Goal: Task Accomplishment & Management: Manage account settings

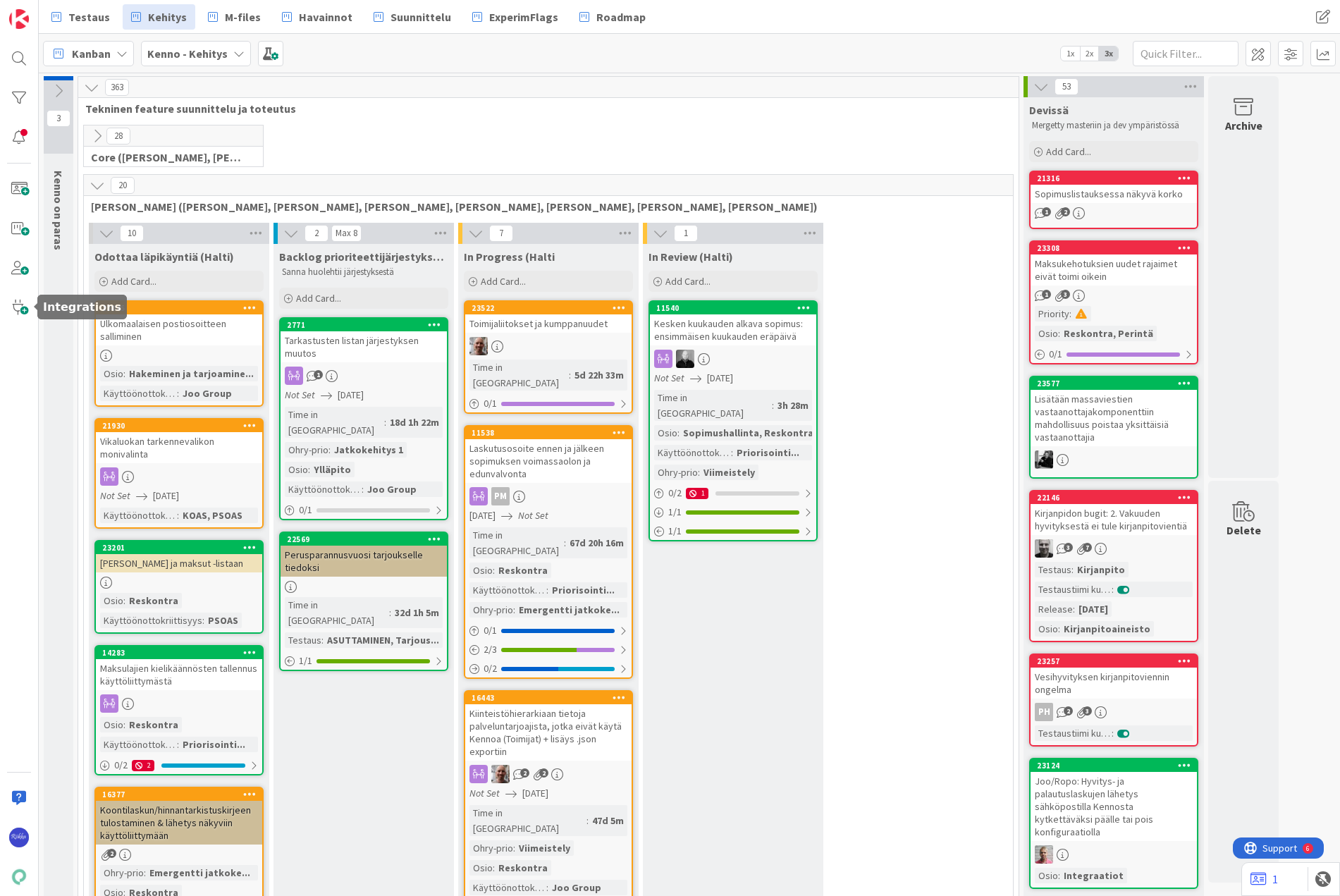
scroll to position [1763, 0]
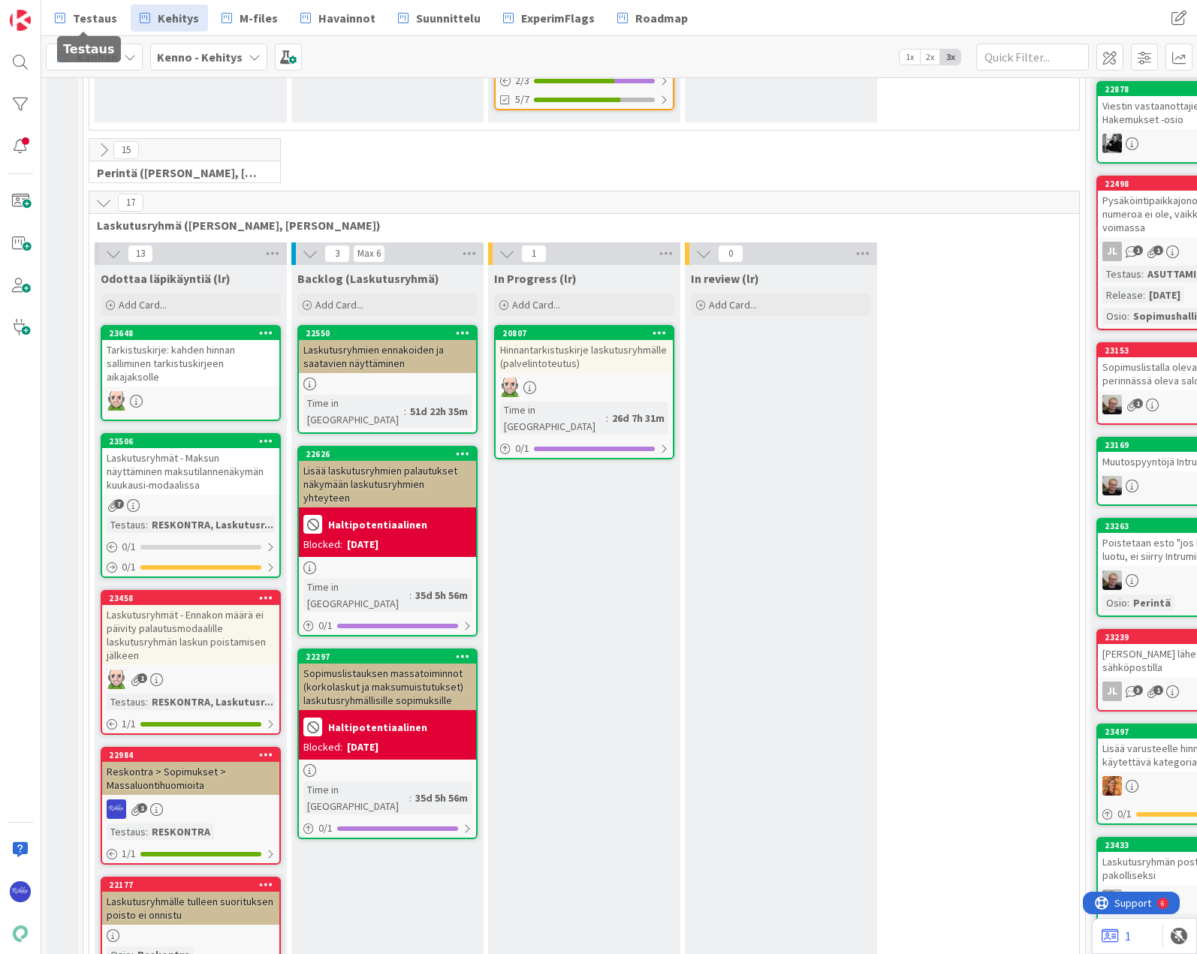
click at [88, 11] on span "Testaus" at bounding box center [95, 18] width 44 height 18
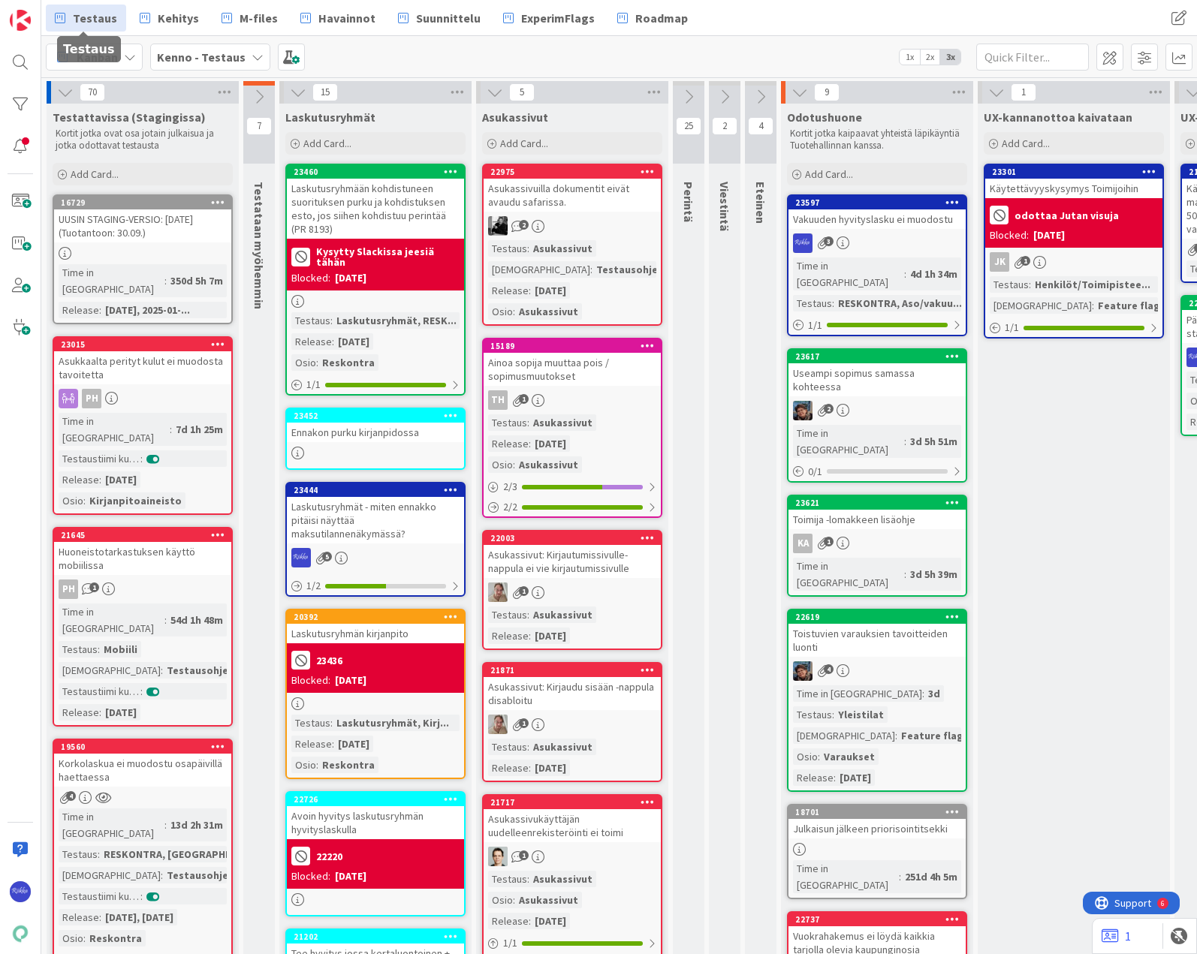
click at [838, 173] on span "Add Card..." at bounding box center [829, 174] width 48 height 14
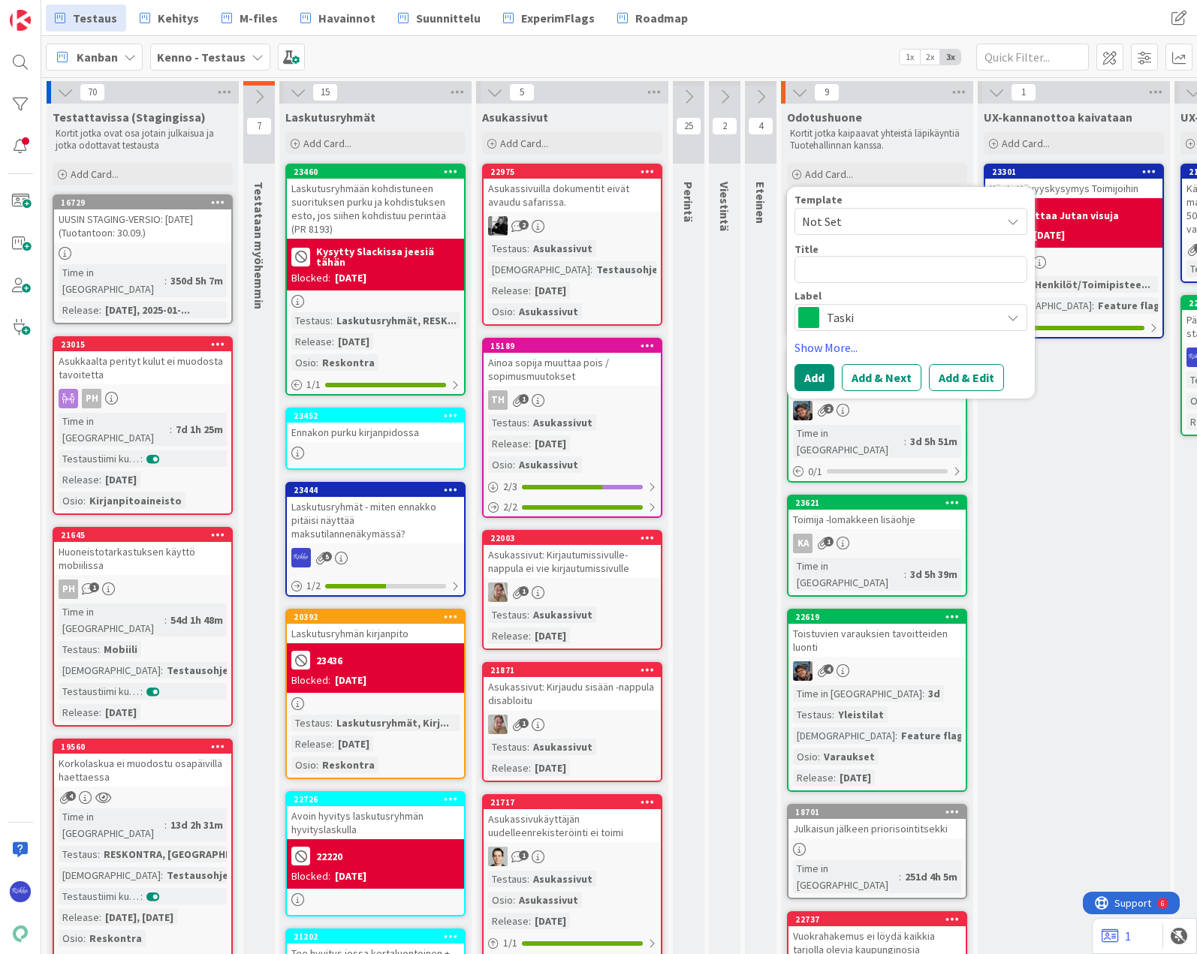
click at [853, 214] on span "Not Set" at bounding box center [896, 222] width 188 height 20
click at [880, 284] on span "Bugi" at bounding box center [922, 286] width 215 height 20
type textarea "x"
type textarea "Bugi"
drag, startPoint x: 861, startPoint y: 274, endPoint x: 790, endPoint y: 270, distance: 70.7
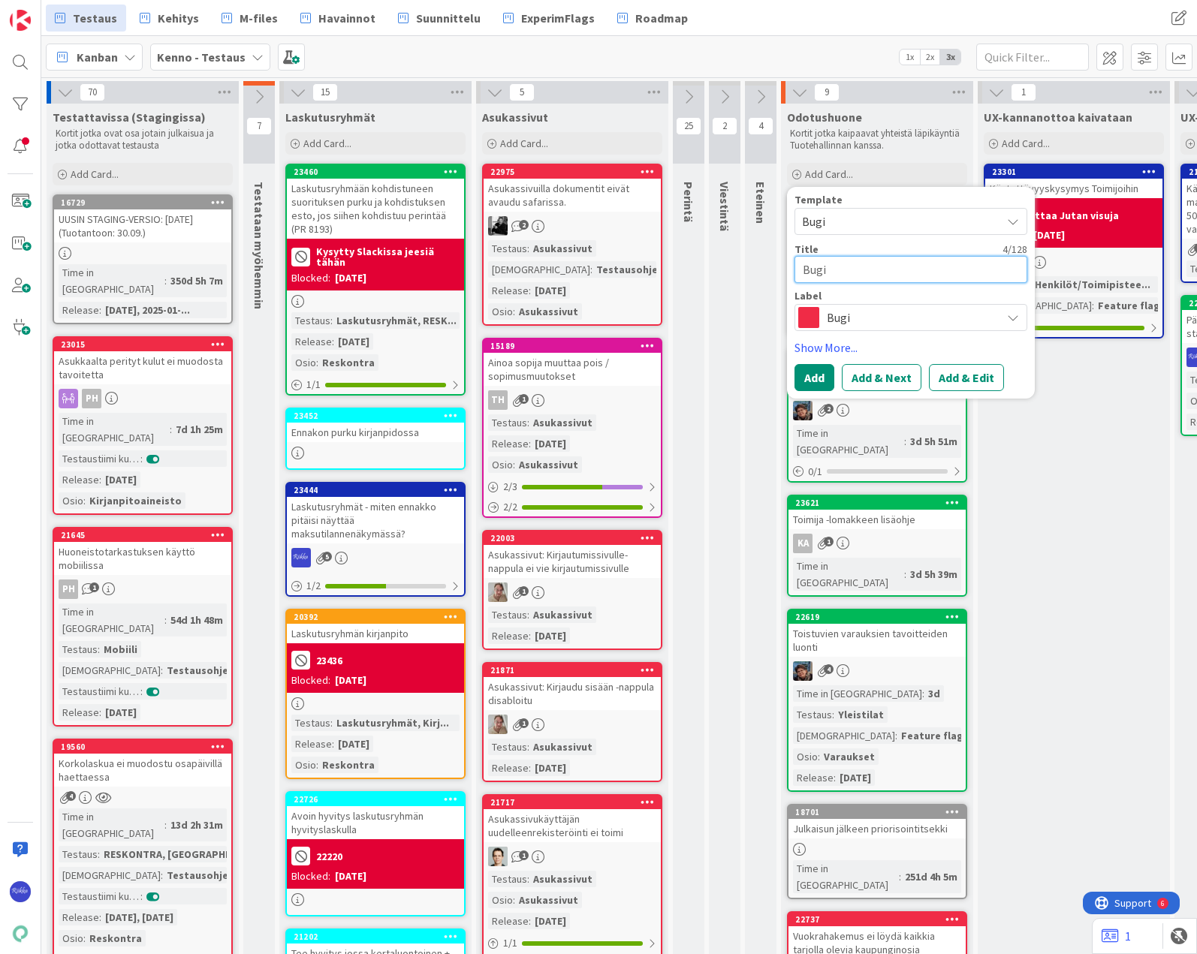
click at [790, 270] on div "Template Bugi Not Set Bugi Edit Card Templates Title 4 / 128 Bugi Label Bugi Sh…" at bounding box center [911, 293] width 248 height 212
type textarea "x"
type textarea "t"
type textarea "x"
type textarea "tA"
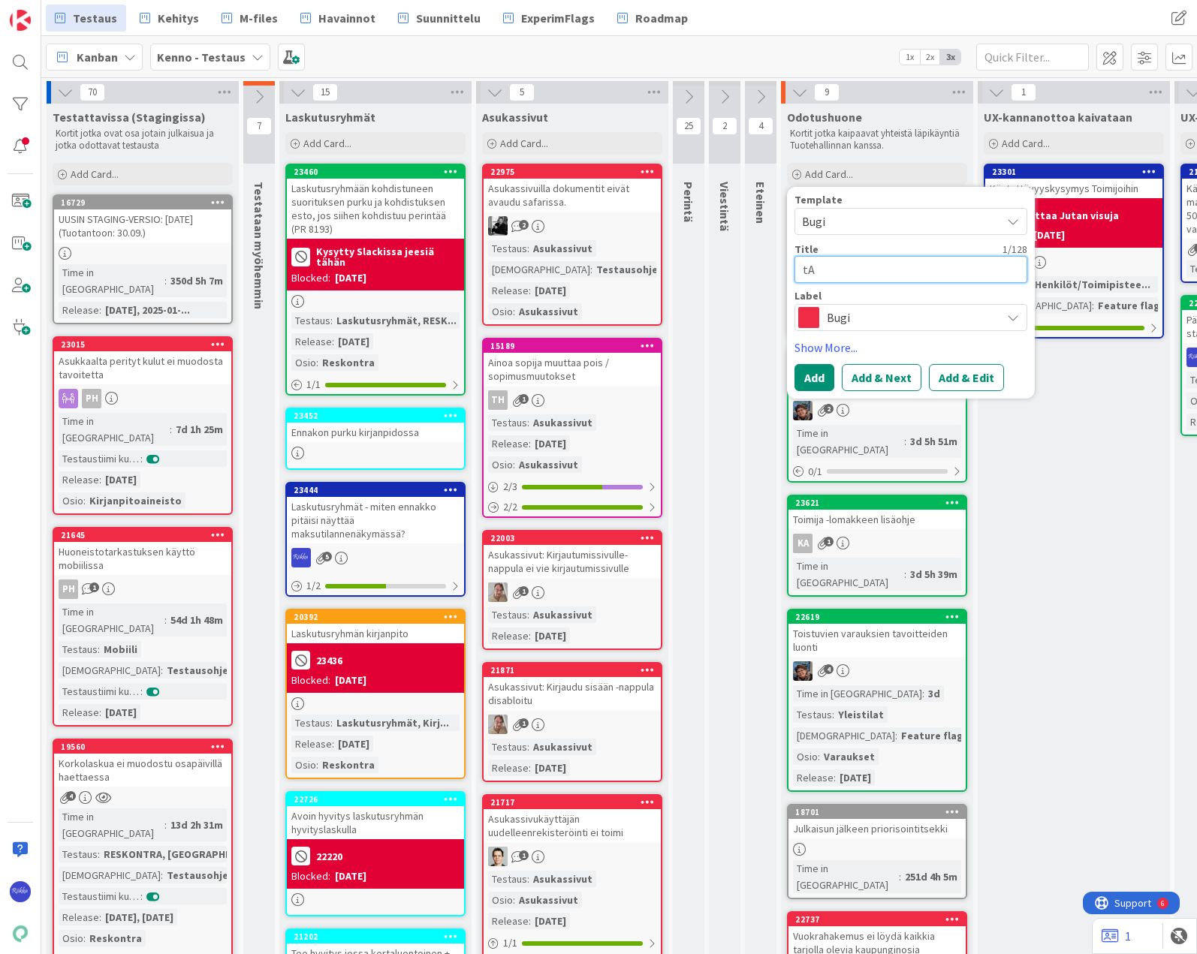
type textarea "x"
type textarea "tAR"
type textarea "x"
type textarea "tARJ"
type textarea "x"
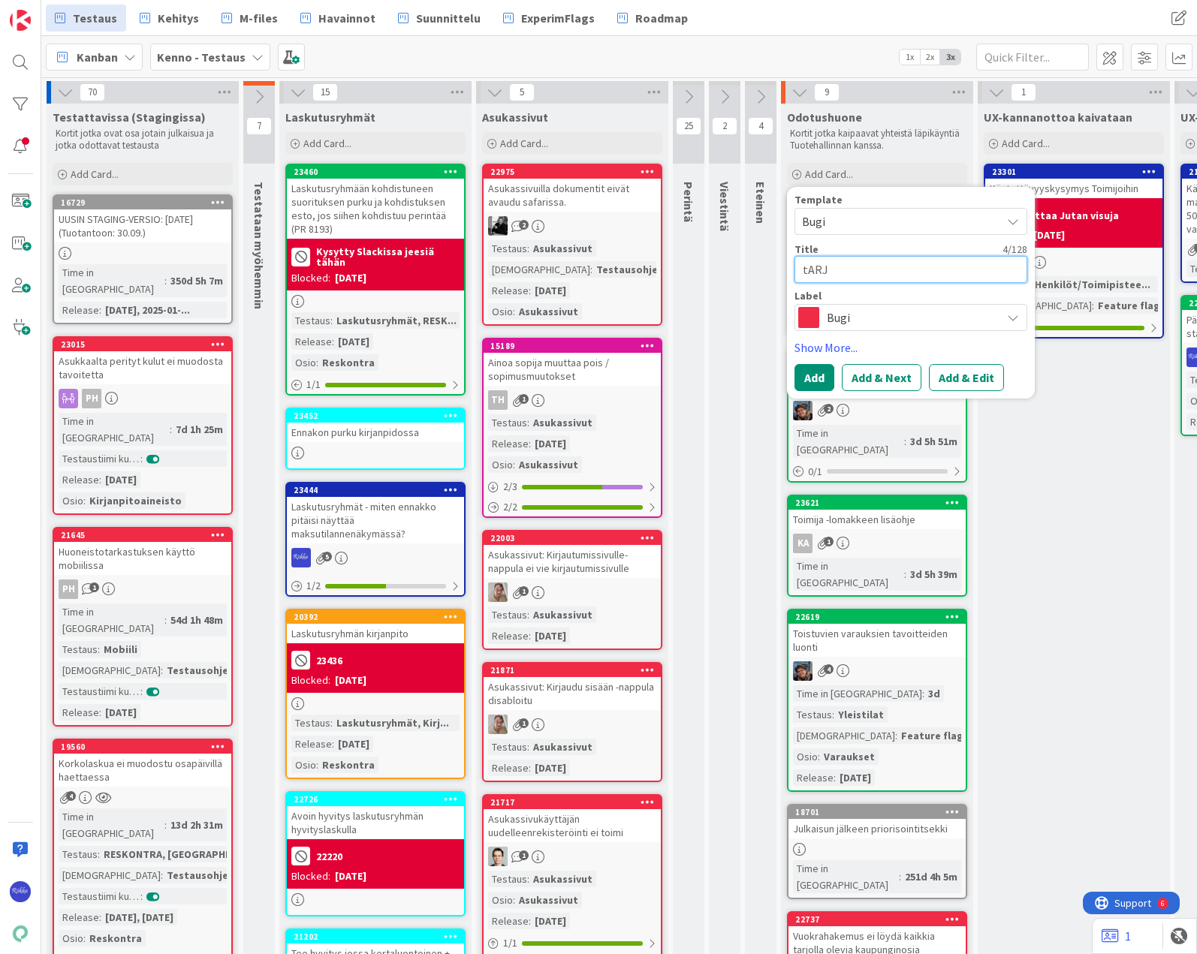
type textarea "tARJO"
type textarea "x"
type textarea "tARJOU"
type textarea "x"
type textarea "tARJO"
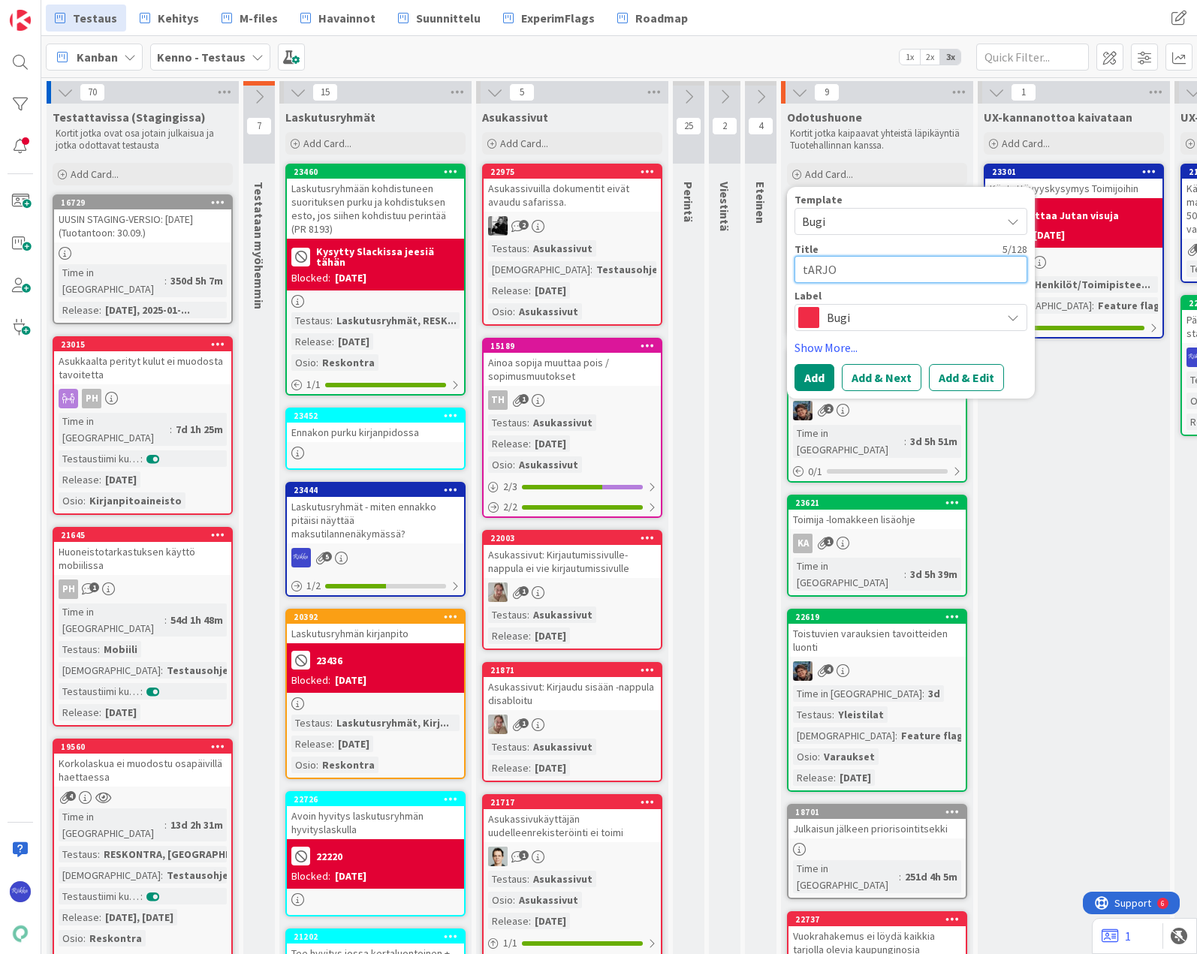
type textarea "x"
type textarea "tARJ"
type textarea "x"
type textarea "tAR"
type textarea "x"
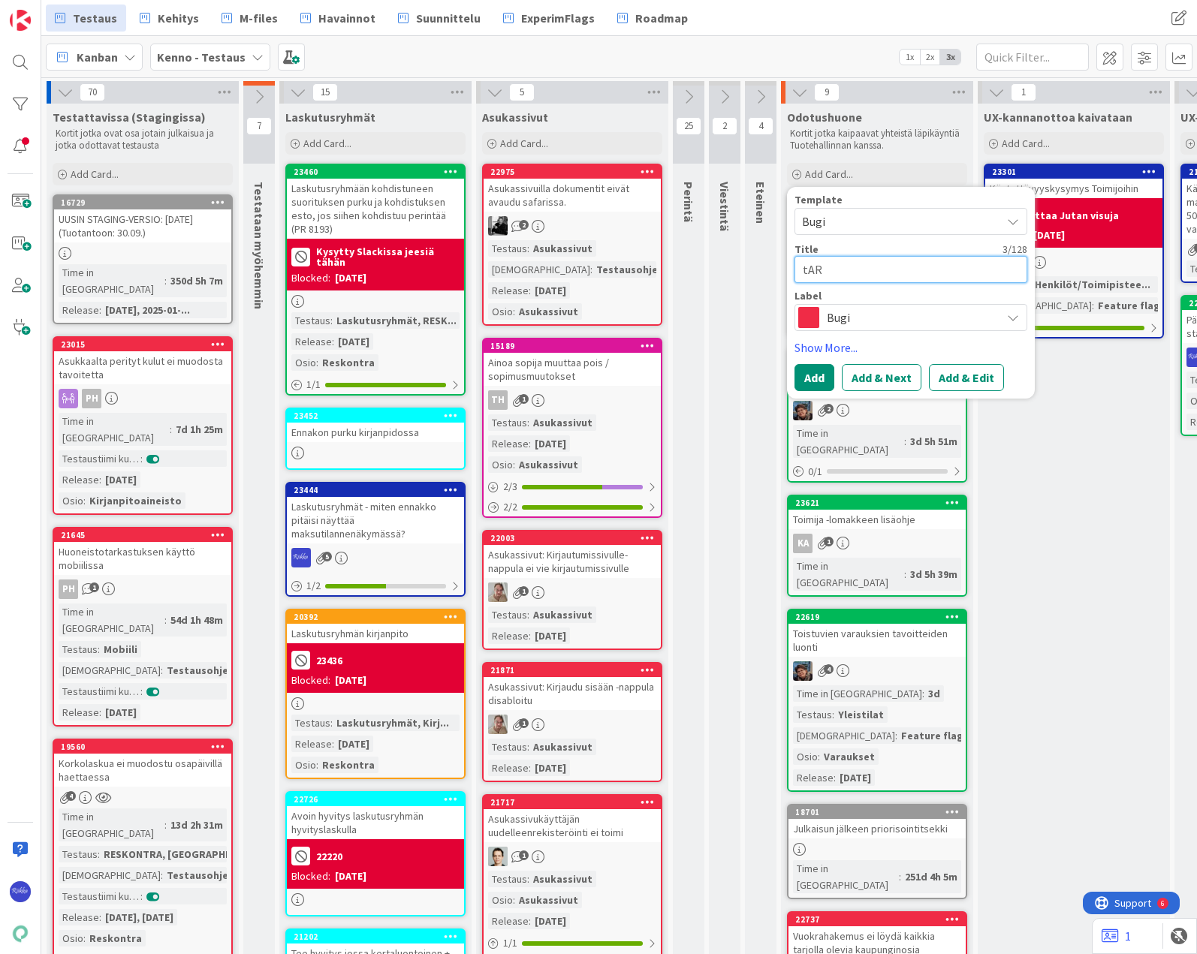
type textarea "tA"
type textarea "x"
type textarea "t"
type textarea "x"
type textarea "T"
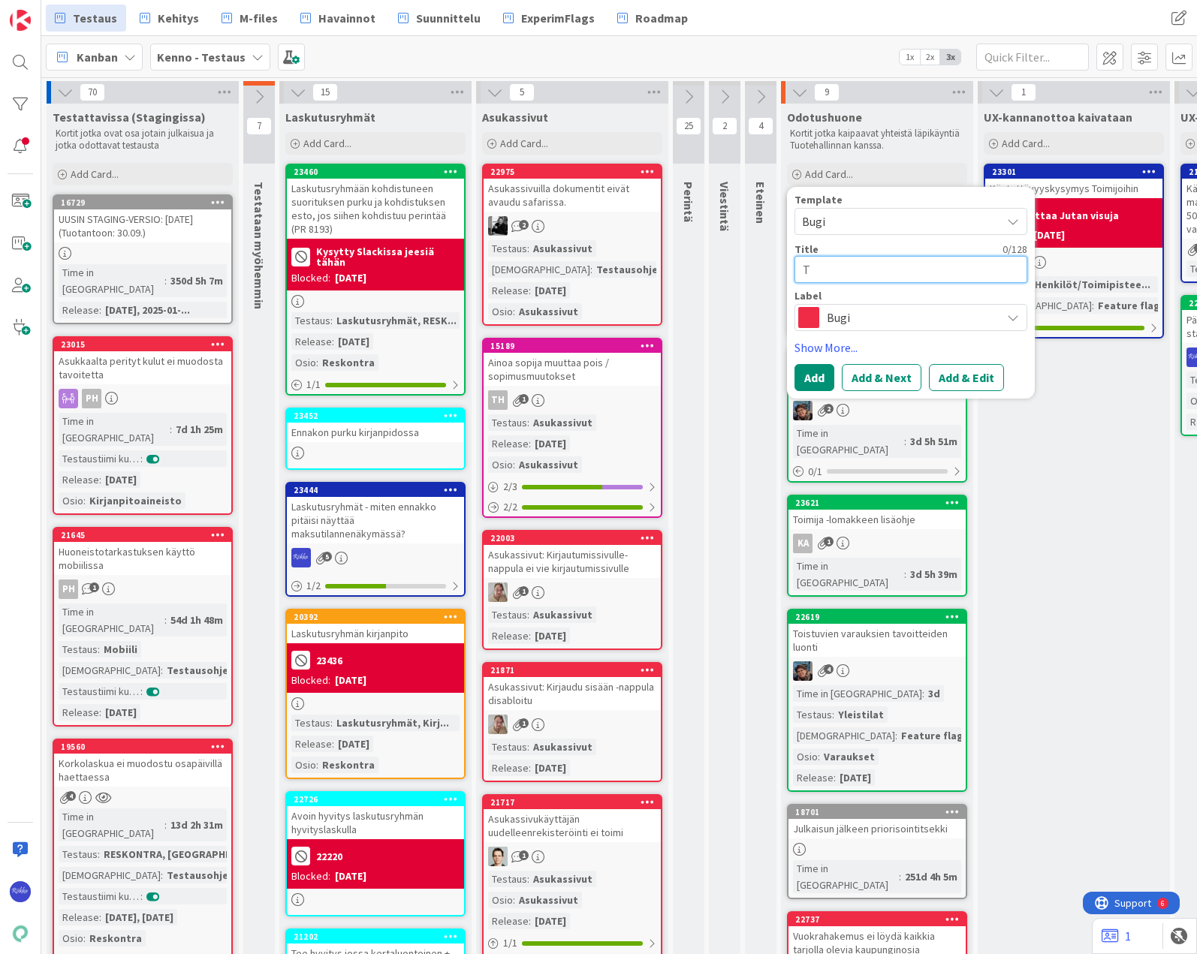
type textarea "x"
type textarea "Tar"
type textarea "x"
type textarea "Ta"
type textarea "x"
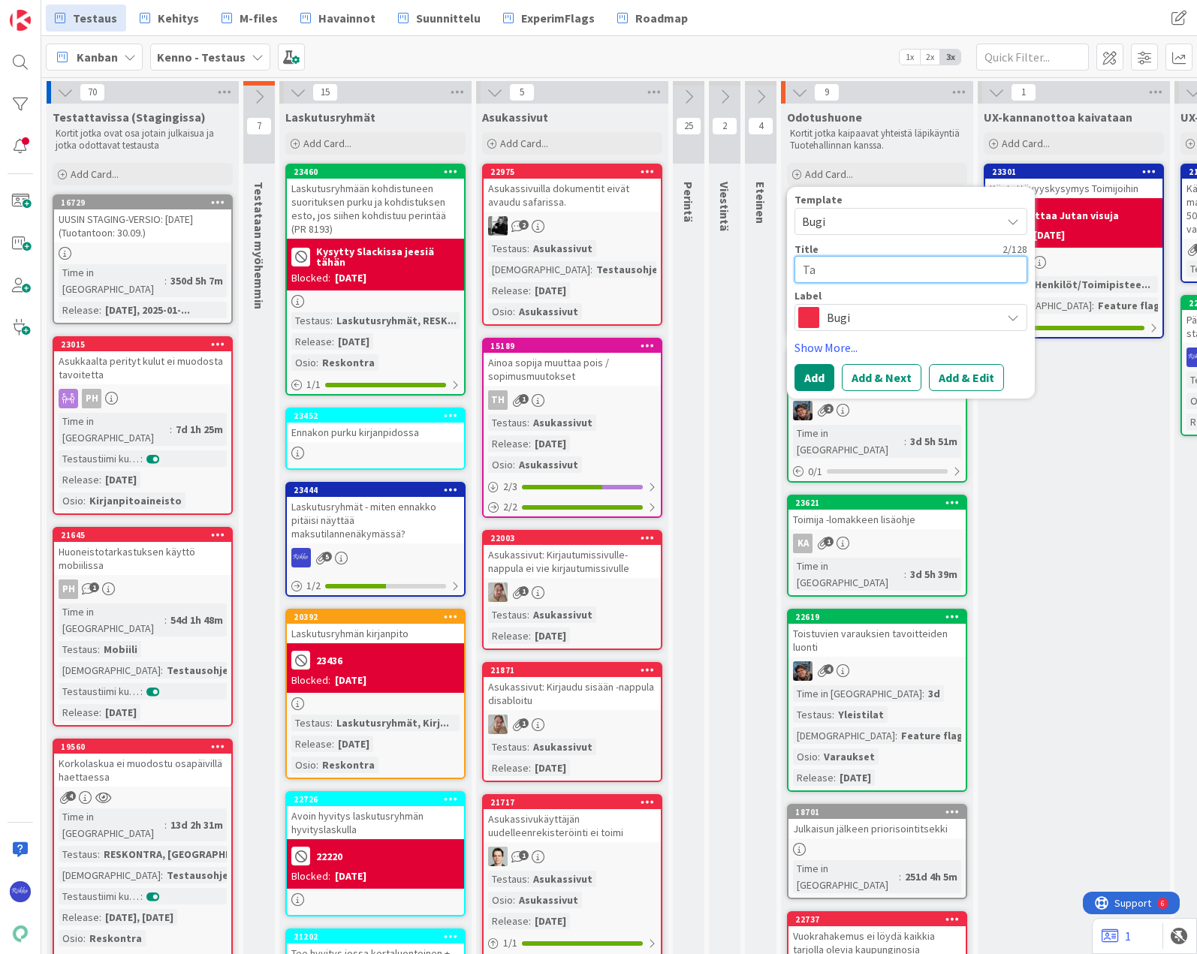
type textarea "T"
type textarea "x"
type textarea "N"
type textarea "x"
type textarea "Nä"
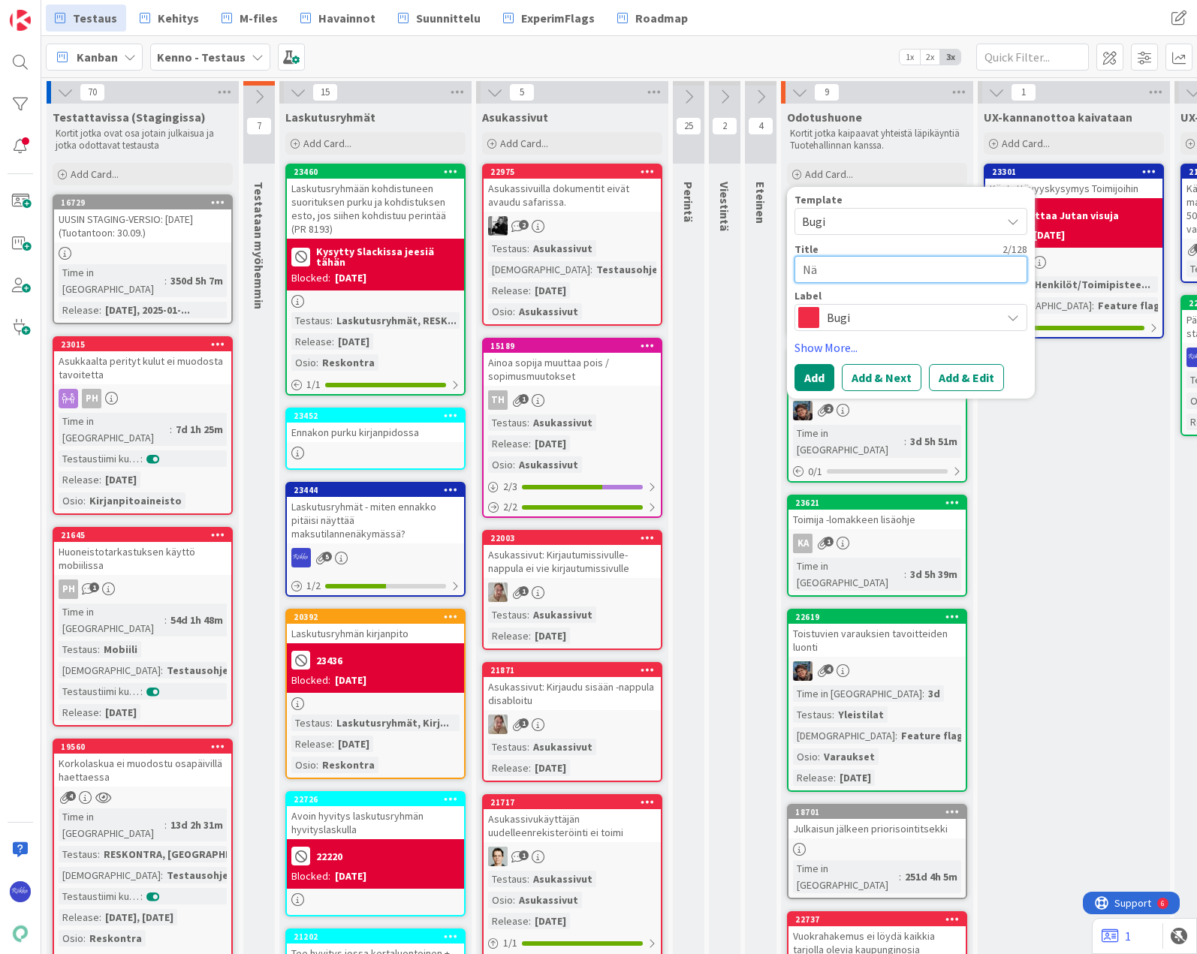
type textarea "x"
type textarea "Näy"
type textarea "x"
type textarea "Näyt"
type textarea "x"
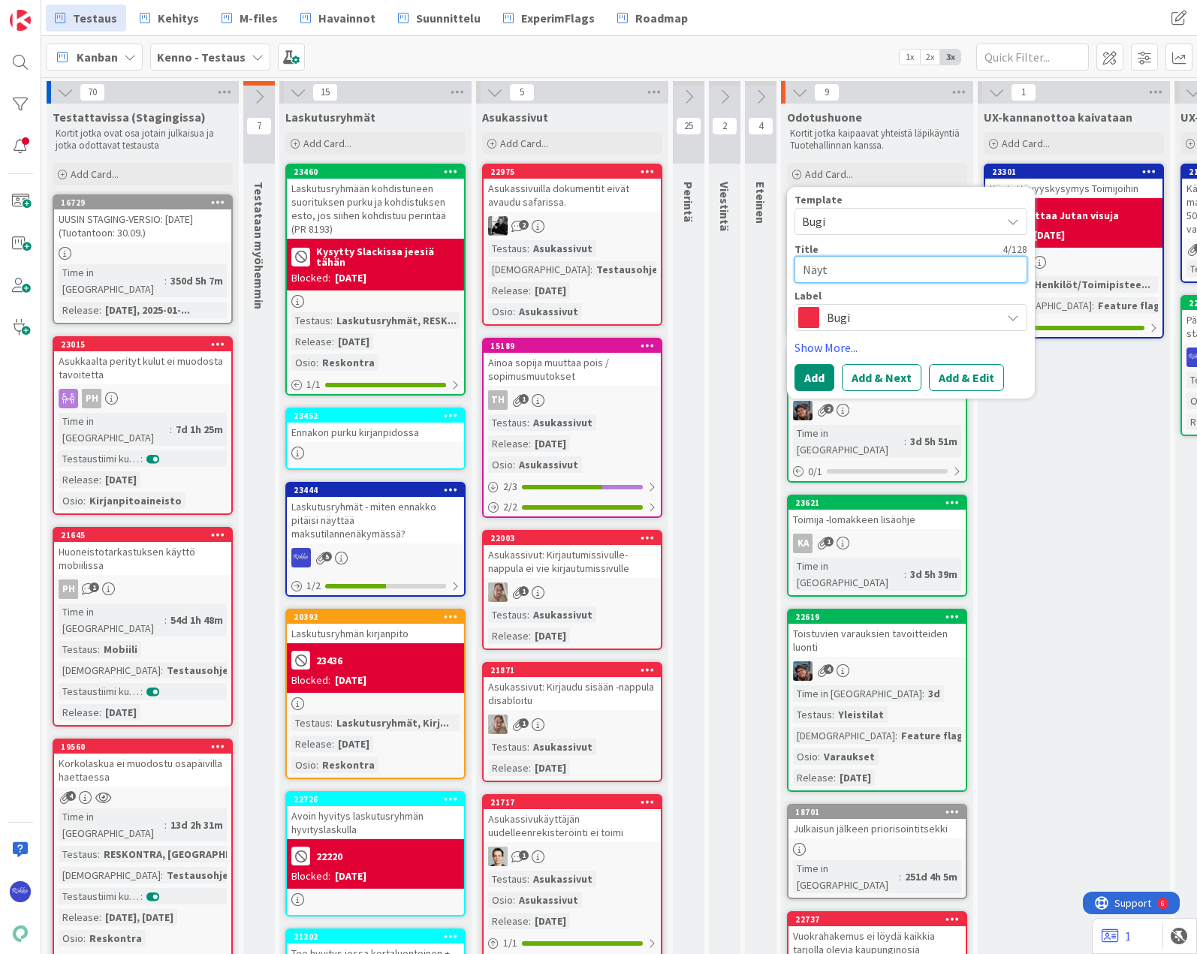
type textarea "Näytä"
type textarea "x"
type textarea "Näytä"
type textarea "x"
type textarea "Näytä ta"
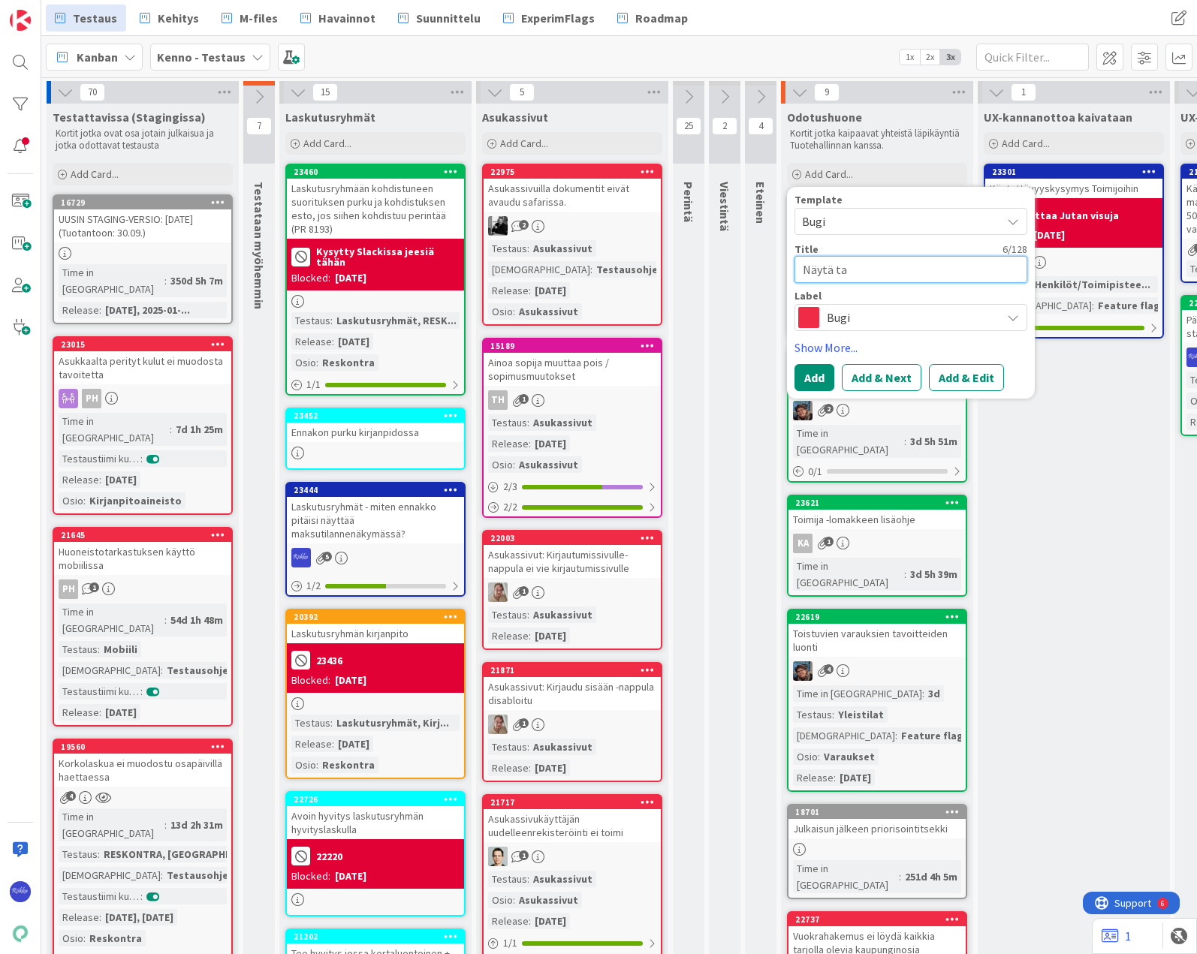
type textarea "x"
type textarea "Näytä tar"
type textarea "x"
type textarea "Näytä tarj"
type textarea "x"
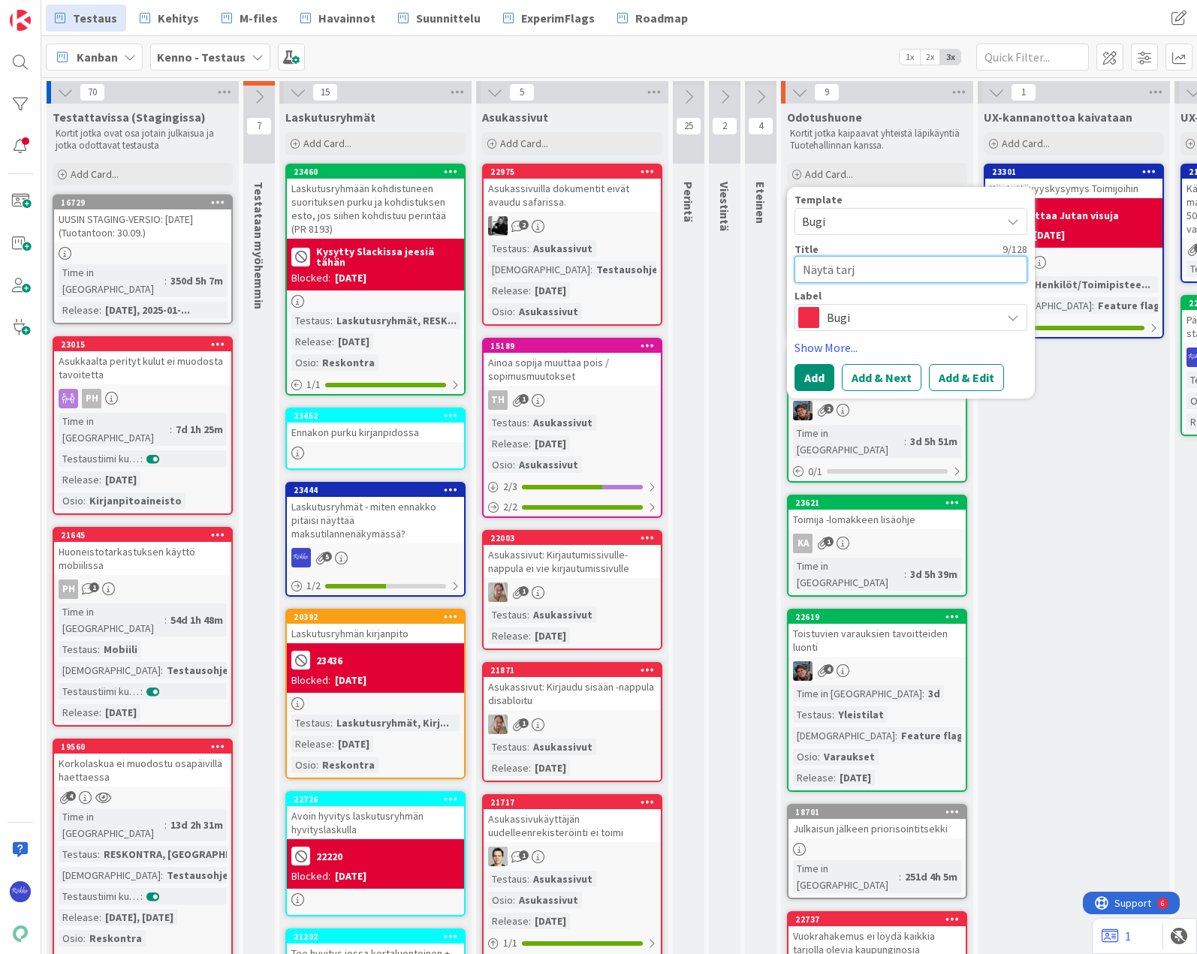
type textarea "Näytä tarjo"
type textarea "x"
type textarea "Näytä tarjouks"
type textarea "x"
type textarea "Näytä tarjouksen"
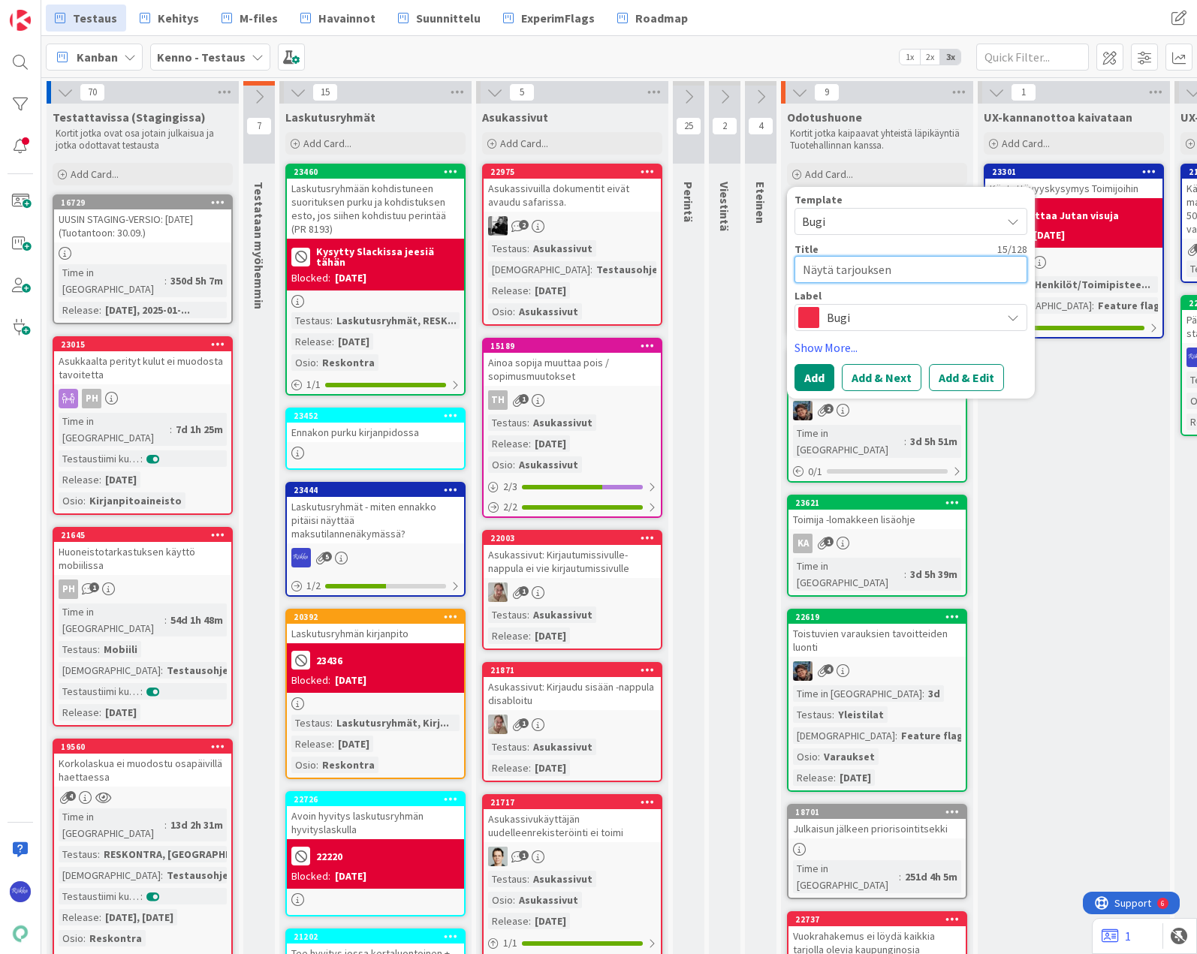
type textarea "x"
type textarea "Näytä tarjouksen"
type textarea "x"
type textarea "Näytä [PERSON_NAME] sä"
type textarea "x"
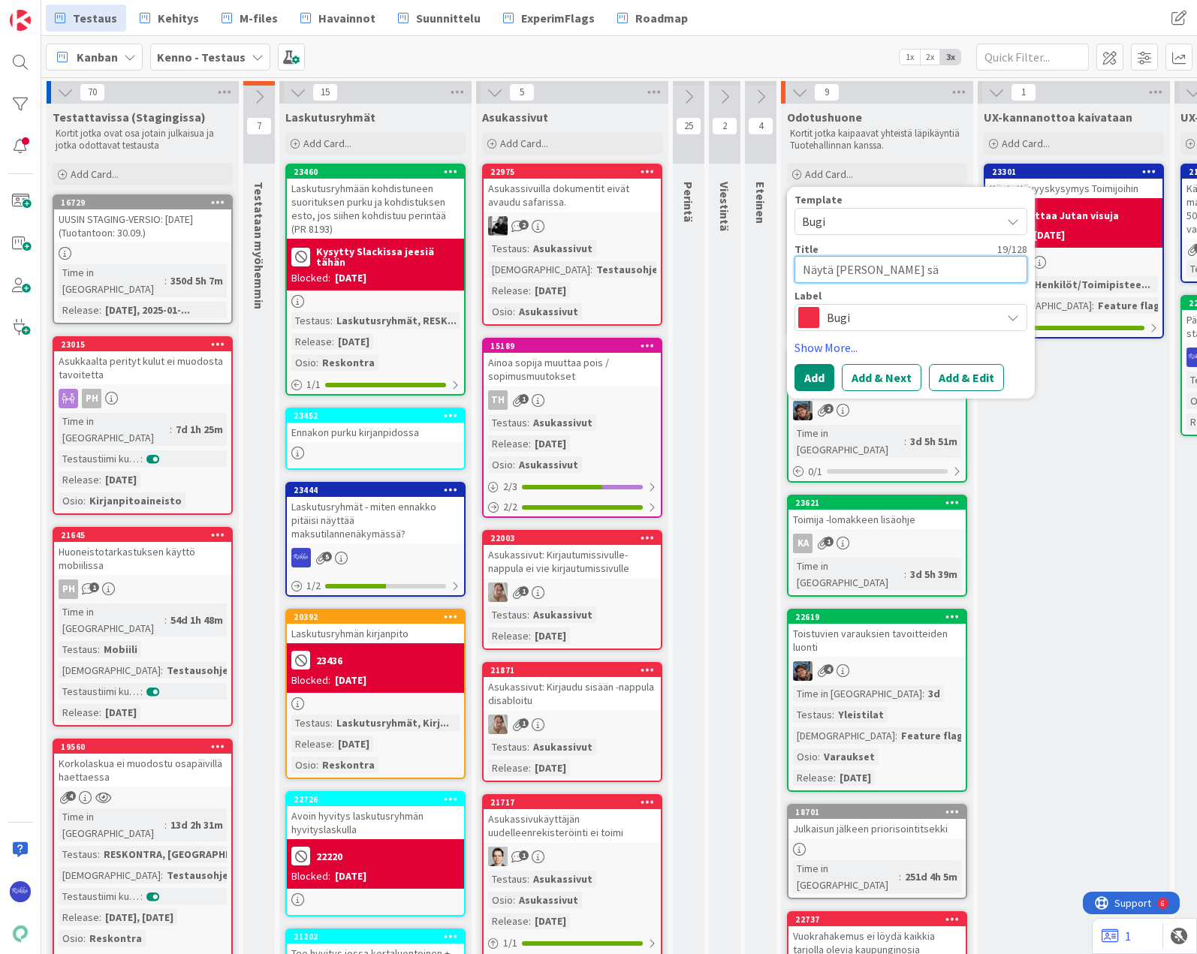
type textarea "Näytä [PERSON_NAME] säh"
type textarea "x"
type textarea "Näytä [PERSON_NAME] sähk"
type textarea "x"
type textarea "Näytä [PERSON_NAME] sähkö"
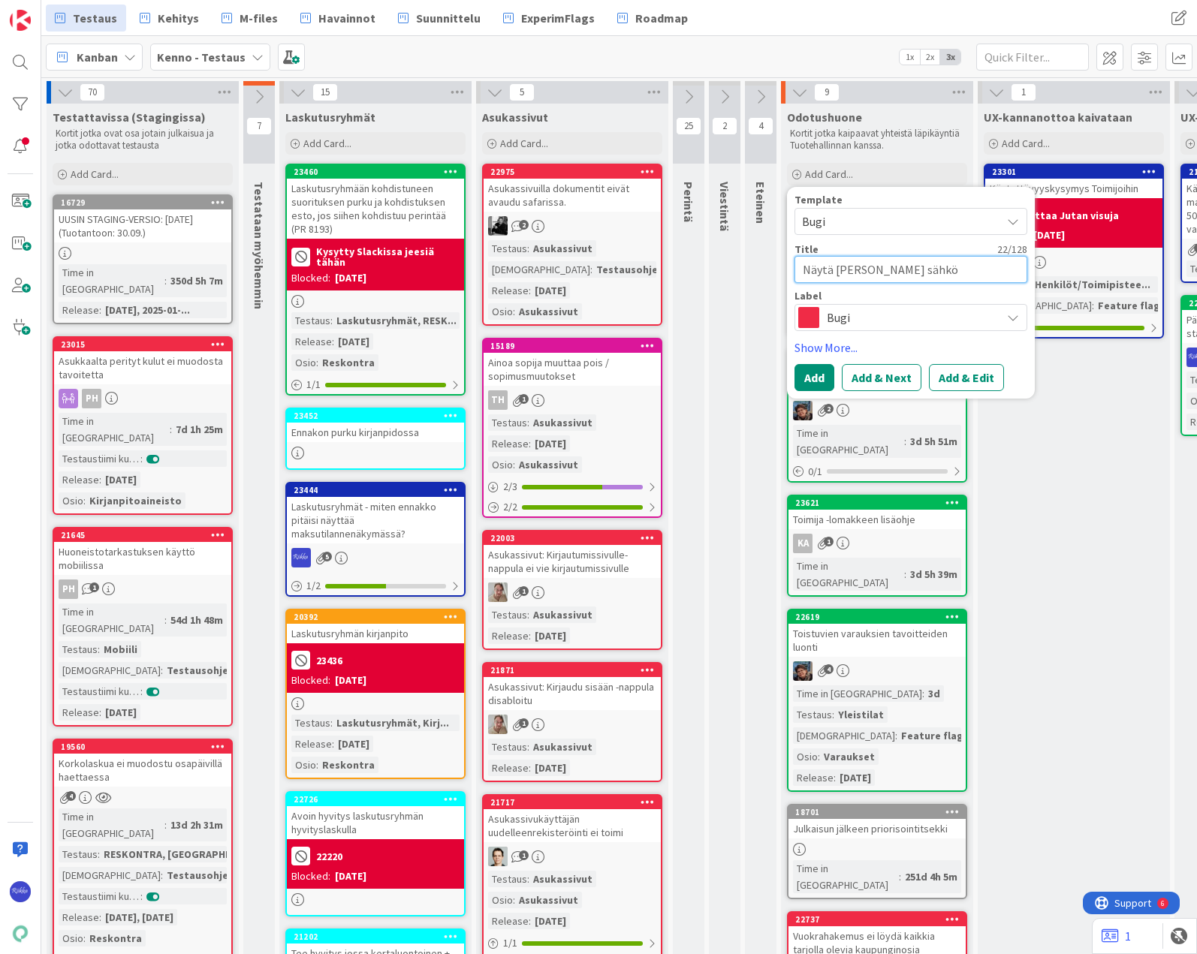
type textarea "x"
type textarea "Näytä [PERSON_NAME] sähköp"
type textarea "x"
type textarea "Näytä [PERSON_NAME] sähköpo"
type textarea "x"
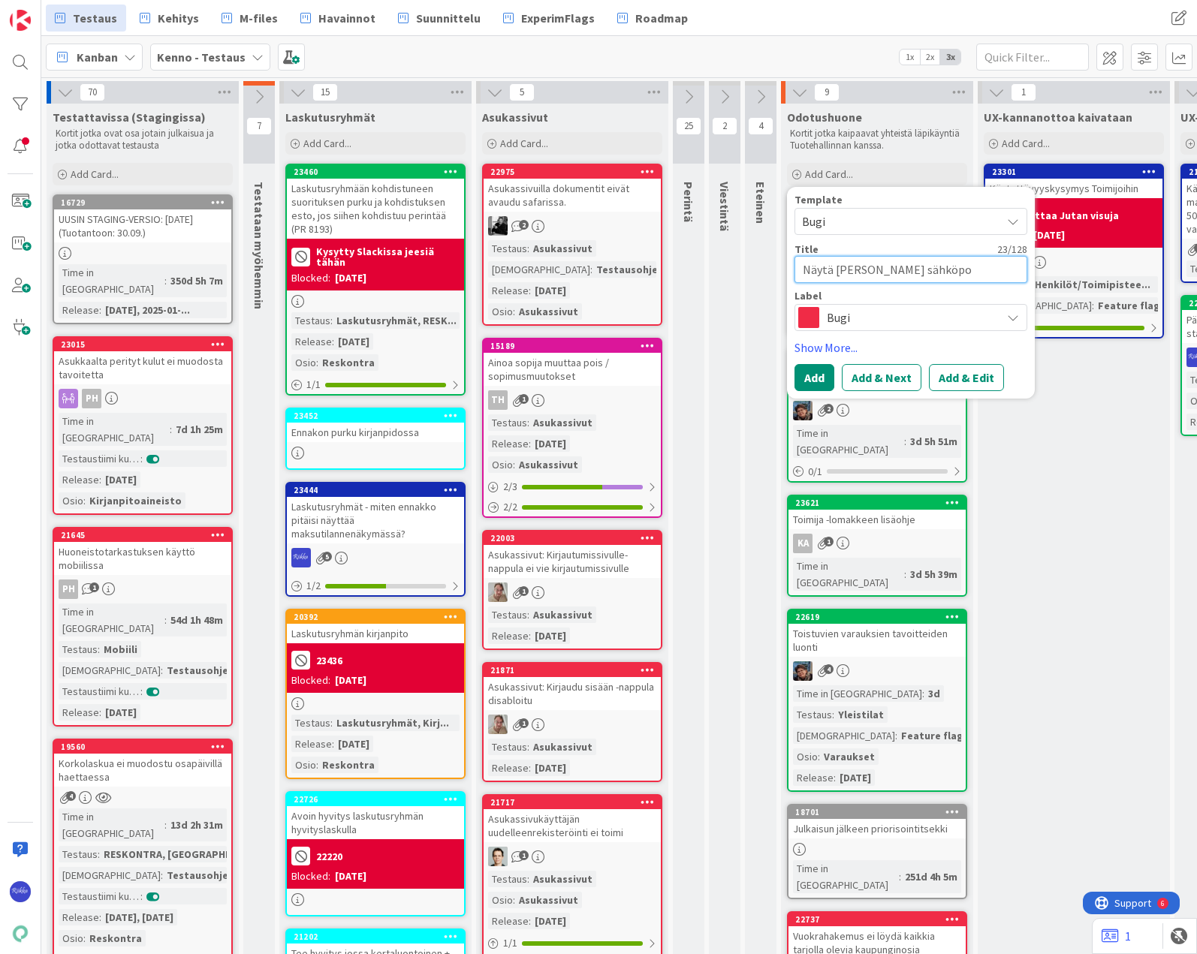
type textarea "Näytä [PERSON_NAME] sähköpos"
type textarea "x"
type textarea "Näytä [PERSON_NAME] sähköpost"
type textarea "x"
type textarea "Näytä tarjouksen sähköposti"
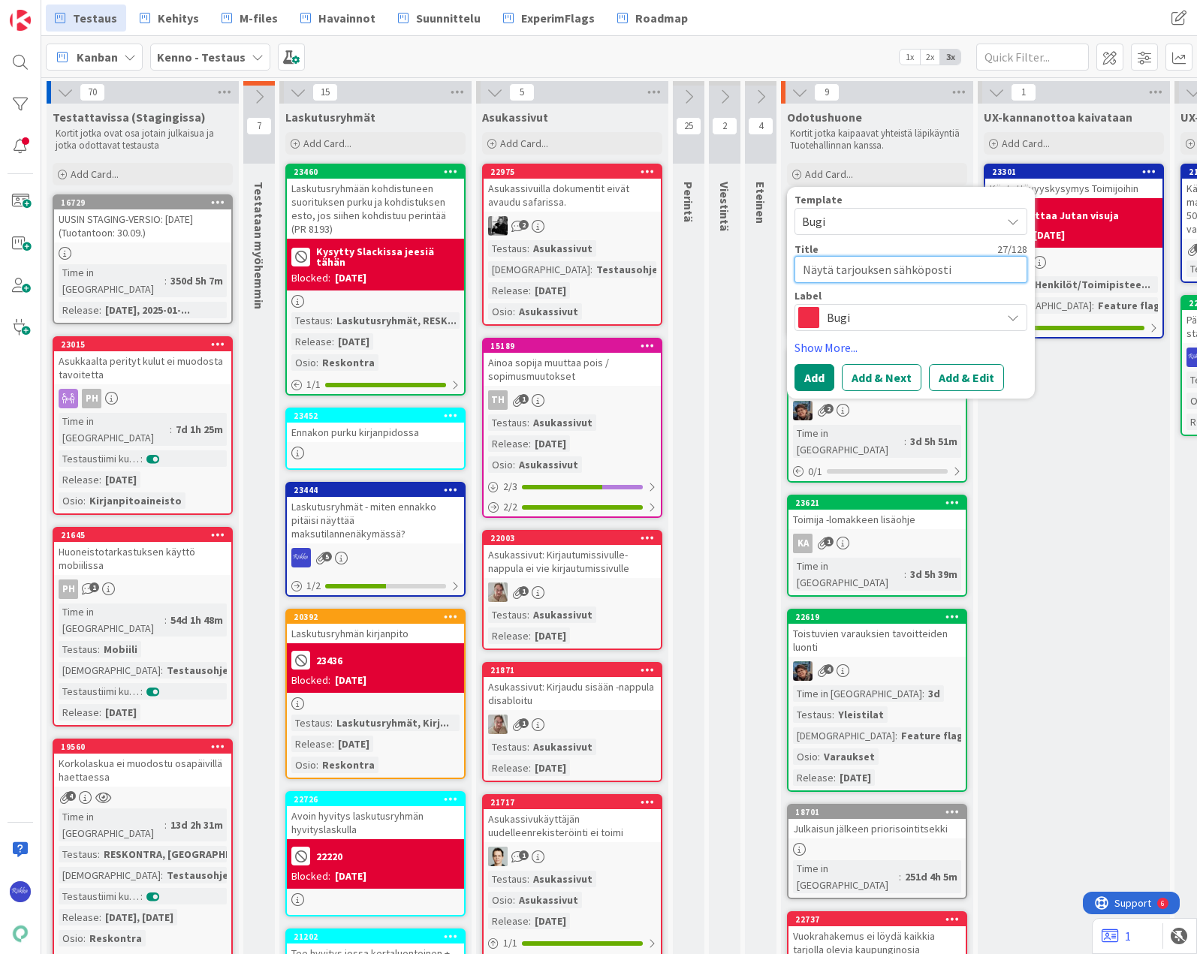
type textarea "x"
type textarea "Näytä tarjouksen sähköposti"
type textarea "x"
type textarea "Näytä tarjouksen sähköposti -"
type textarea "x"
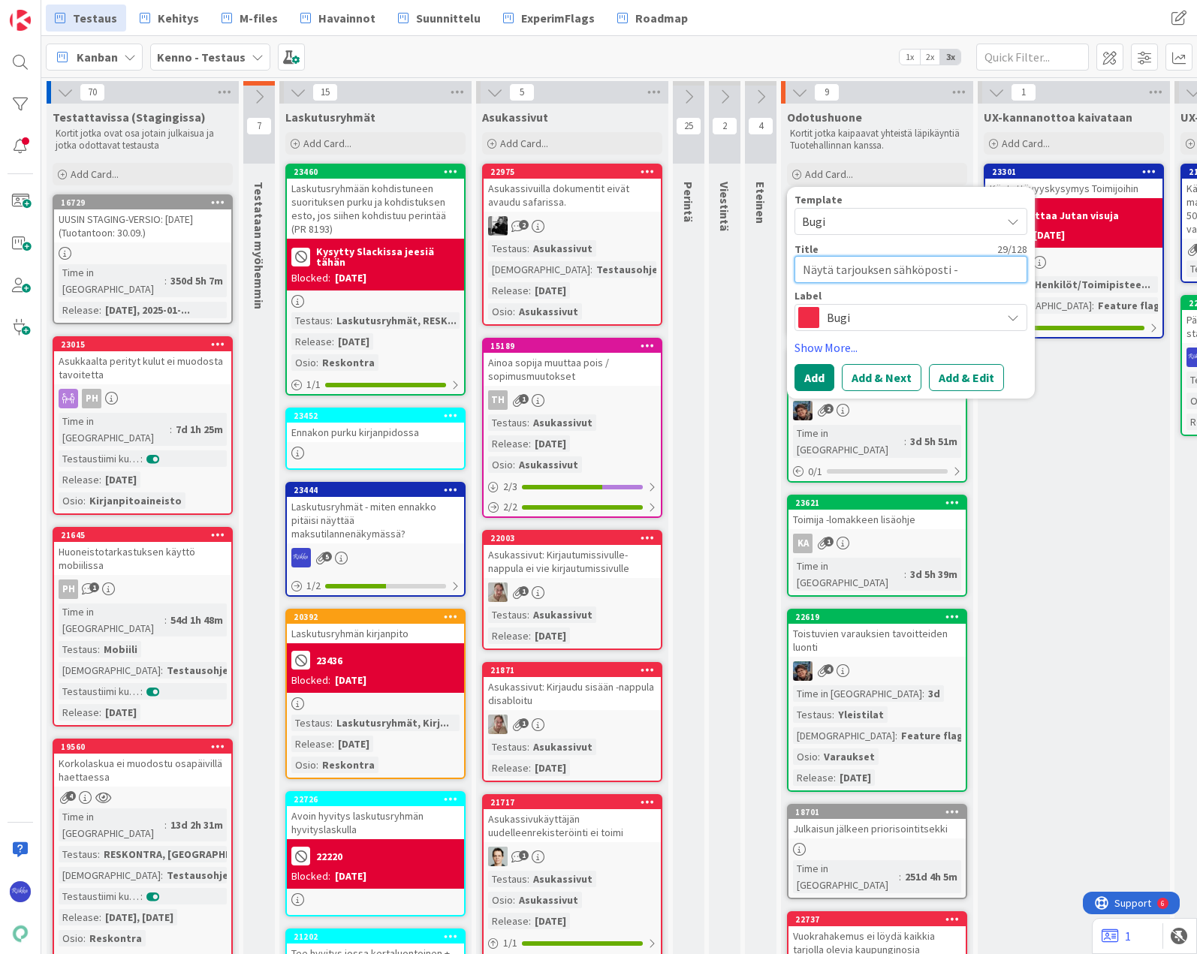
type textarea "Näytä [PERSON_NAME] sähköposti -n"
type textarea "x"
type textarea "Näytä tarjouksen sähköposti -na"
type textarea "x"
type textarea "Näytä [PERSON_NAME] sähköposti -nap"
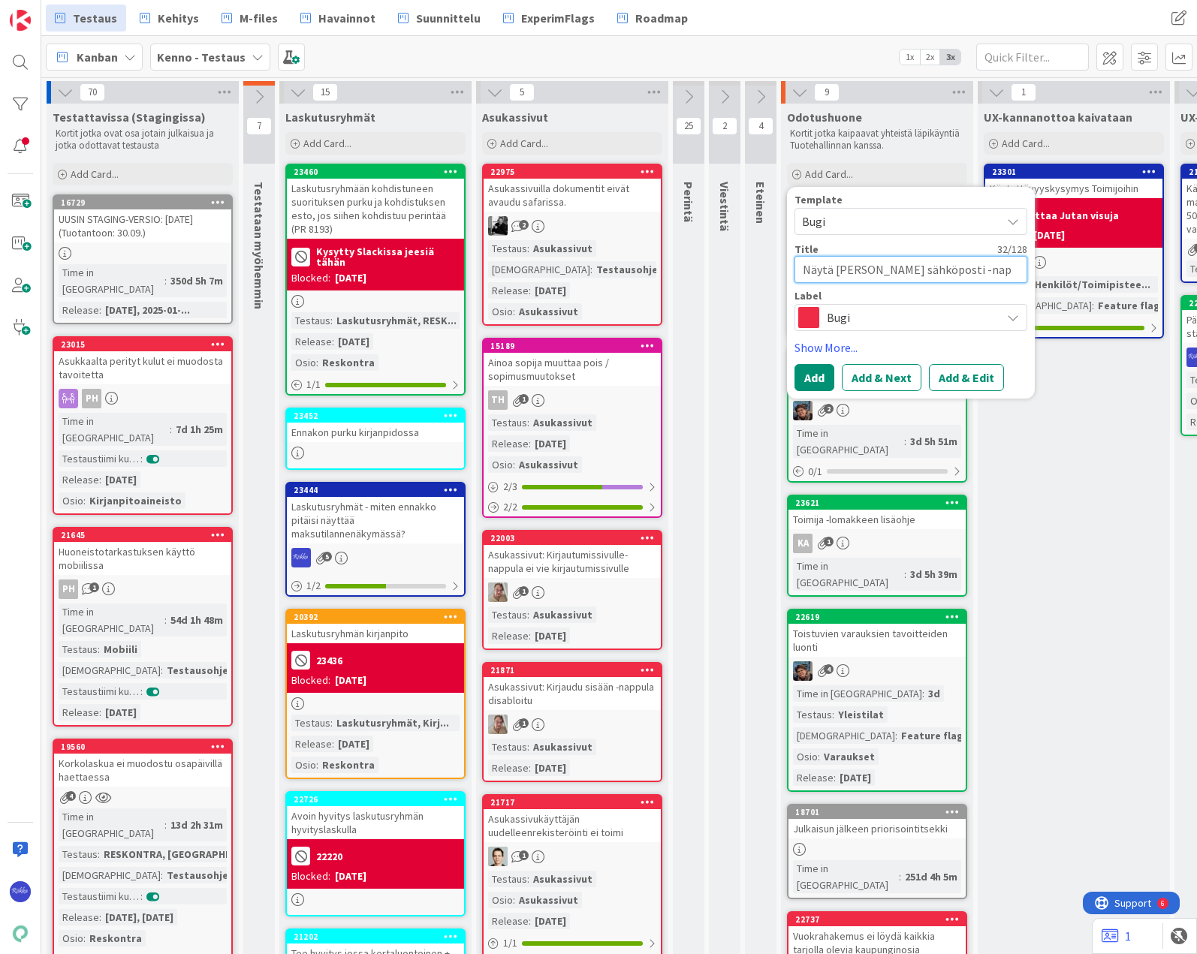
type textarea "x"
type textarea "Näytä tarjouksen sähköposti -napp"
type textarea "x"
type textarea "Näytä tarjouksen sähköposti -nappu"
type textarea "x"
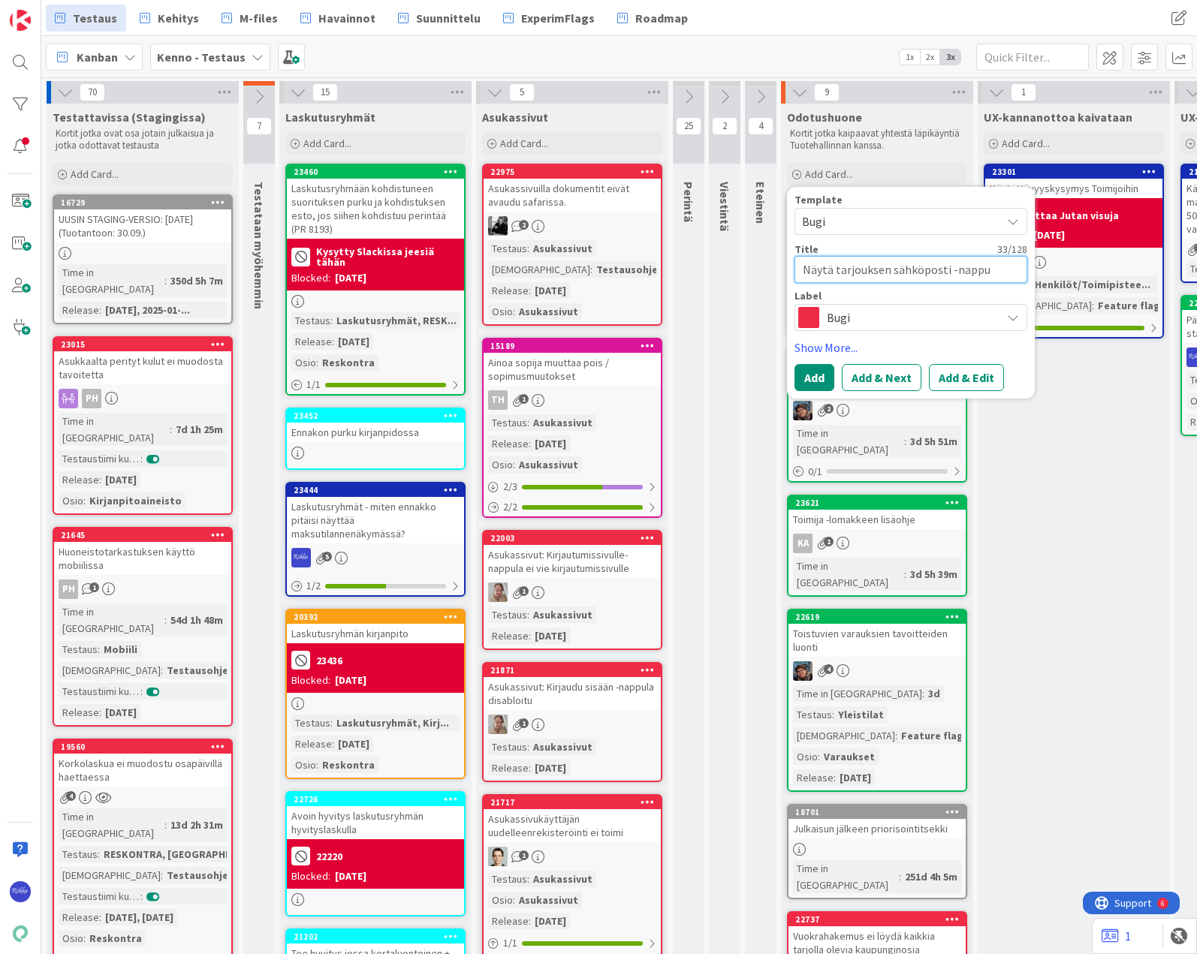
type textarea "Näytä tarjouksen sähköposti -nappul"
type textarea "x"
type textarea "Näytä tarjouksen sähköposti -nappula"
type textarea "x"
type textarea "Näytä tarjouksen sähköposti -nappula"
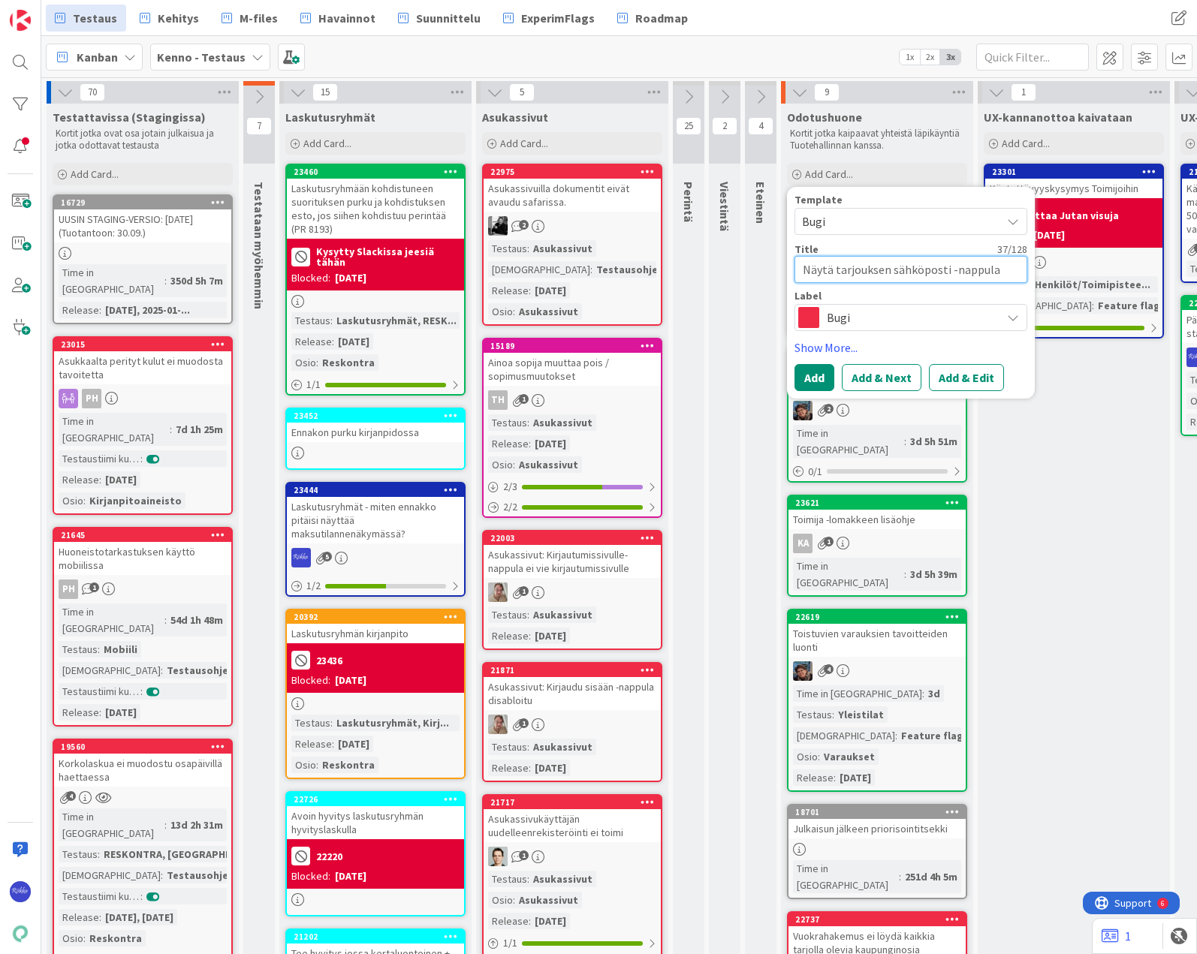
type textarea "x"
type textarea "Näytä [PERSON_NAME] sähköposti -nappula r"
type textarea "x"
type textarea "Näytä tarjouksen sähköposti -nappula"
type textarea "x"
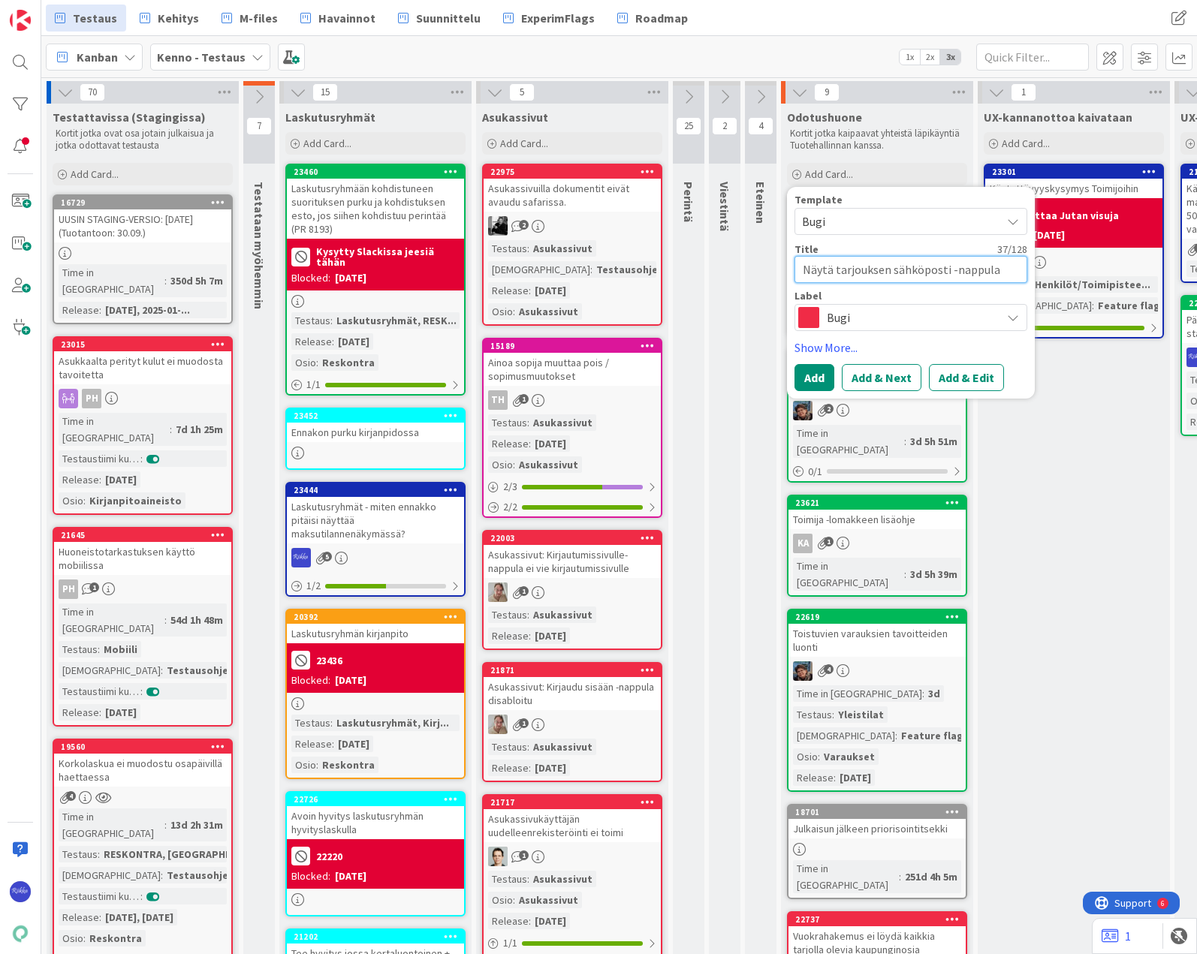
type textarea "Näytä [PERSON_NAME] sähköposti -nappula ""
type textarea "x"
type textarea "Näytä tarjouksen sähköposti -nappula"
type textarea "x"
type textarea "Näytä [PERSON_NAME] sähköposti -nappula ""
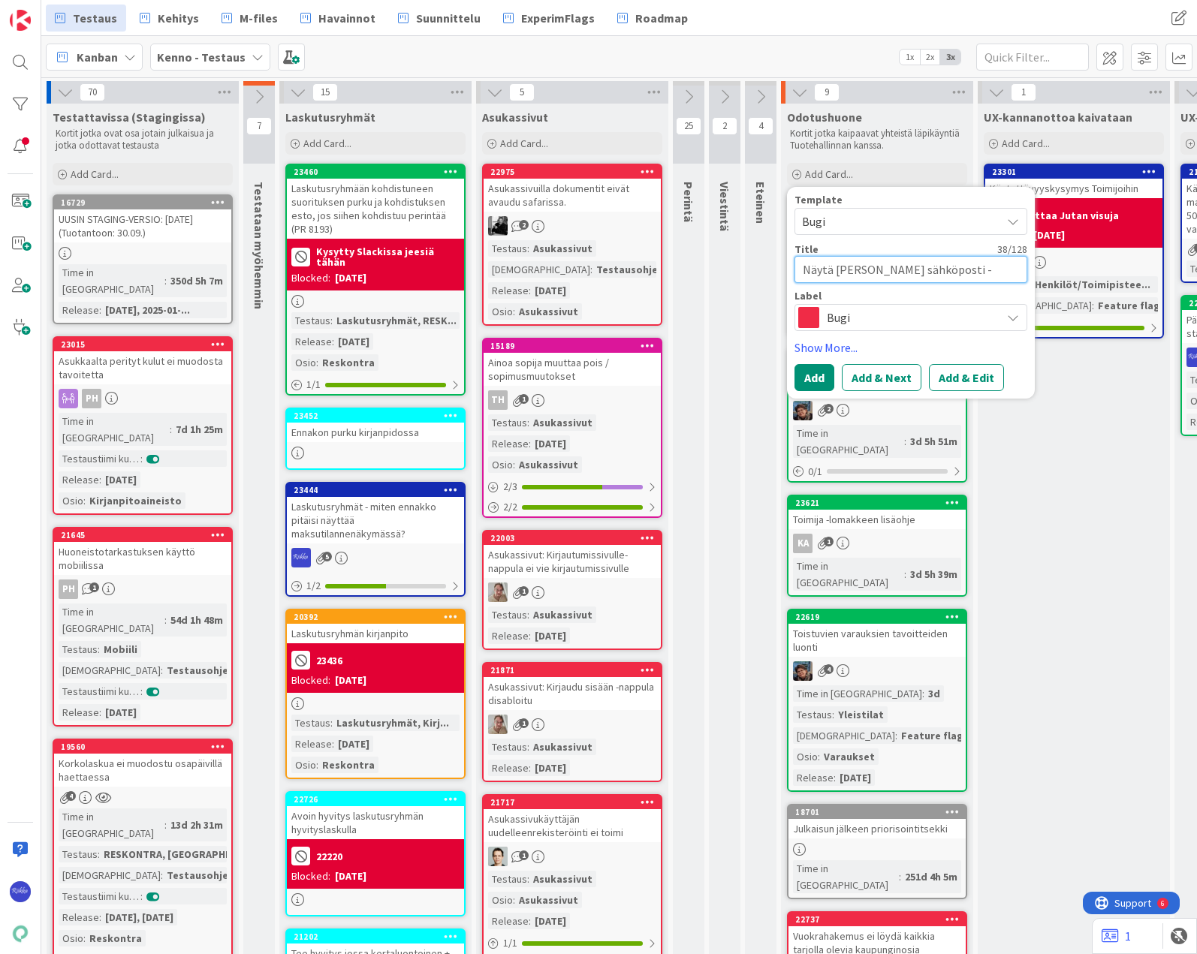
type textarea "x"
type textarea "Näytä [PERSON_NAME] sähköposti -nappula "r"
type textarea "x"
type textarea "Näytä [PERSON_NAME] sähköposti -nappula "rä"
type textarea "x"
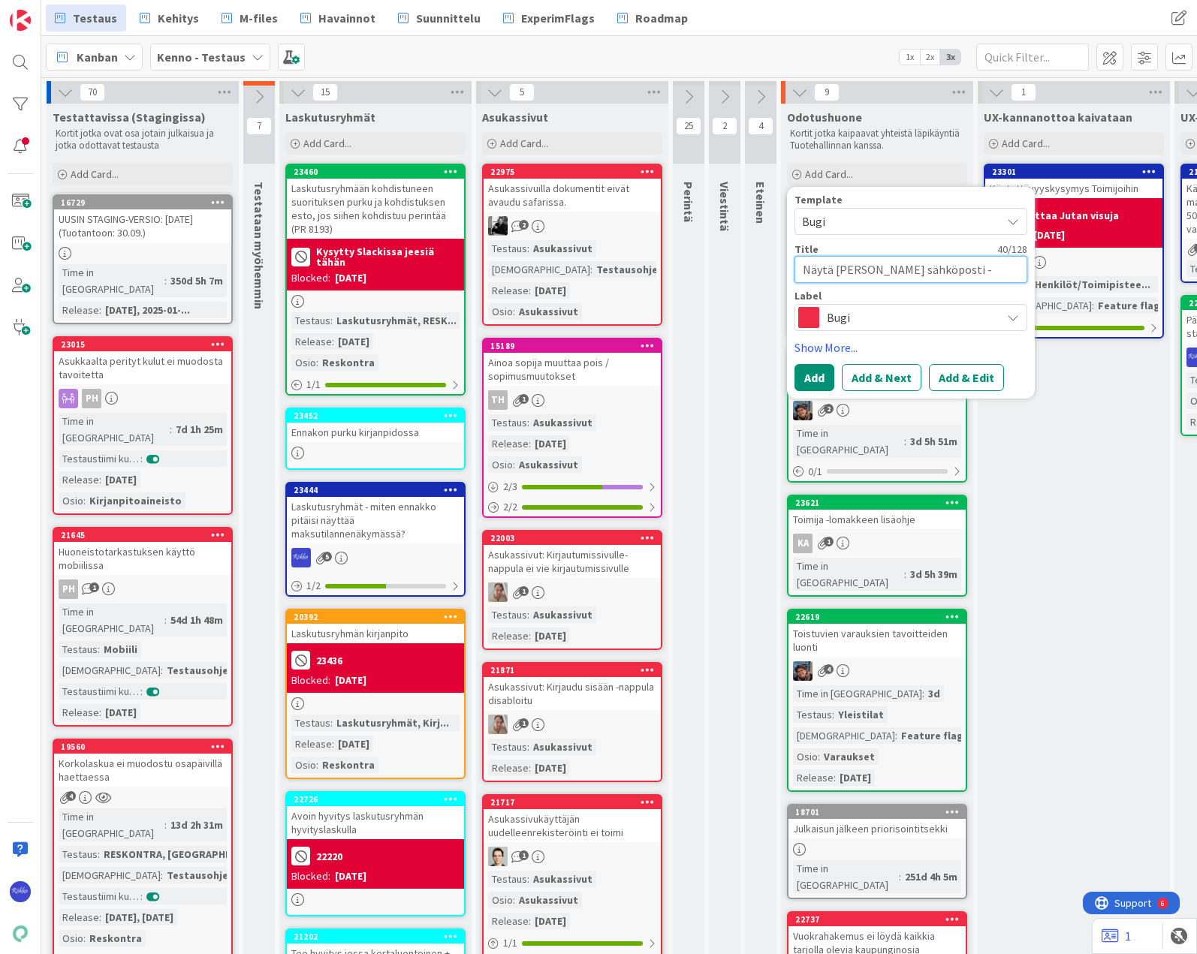
type textarea "Näytä [PERSON_NAME] sähköposti -nappula "räj"
type textarea "x"
type textarea "Näytä tarjouksen sähköposti -nappula "räjä"
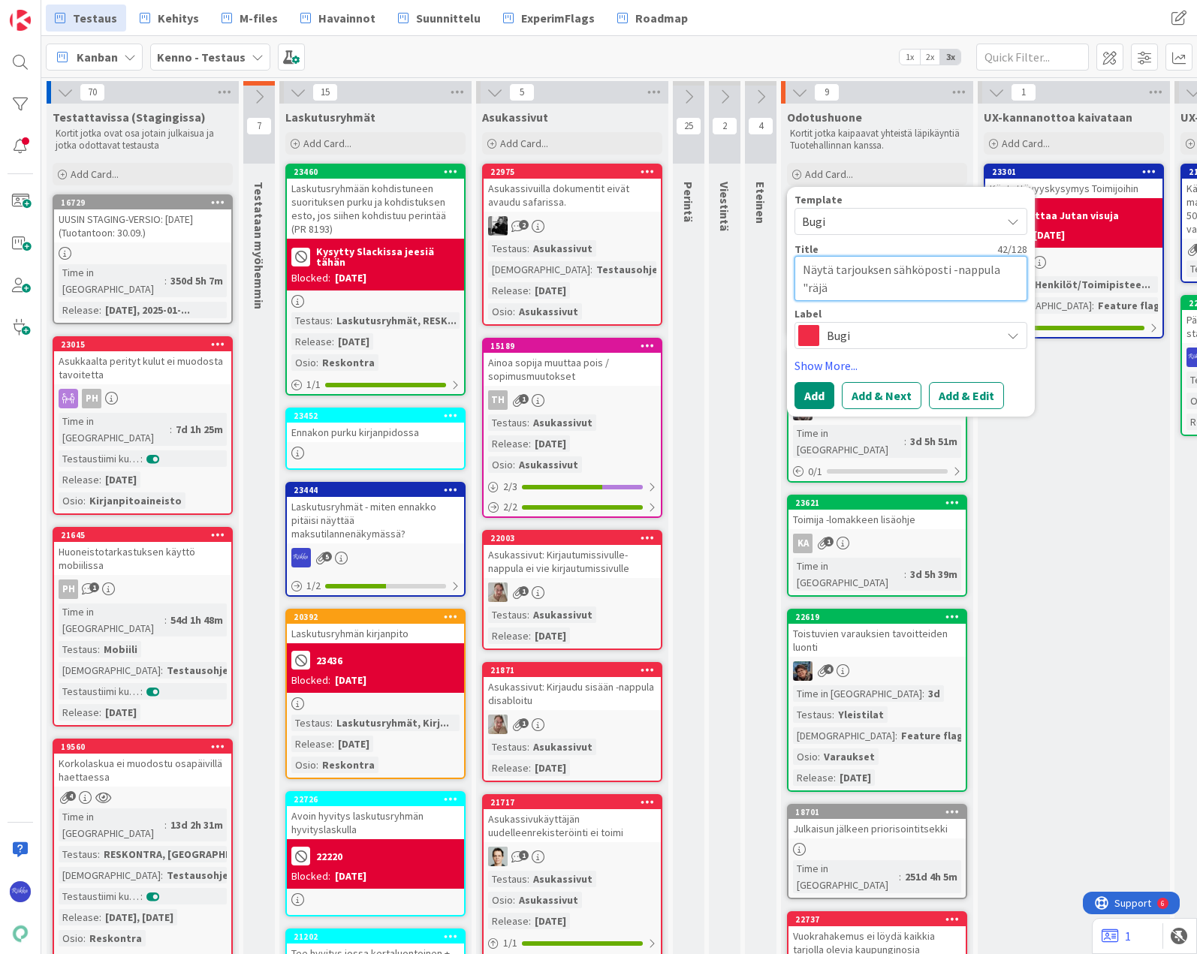
type textarea "x"
type textarea "Näytä [PERSON_NAME] sähköposti -nappula "räjäh"
type textarea "x"
type textarea "Näytä [PERSON_NAME] sähköposti -nappula "räjäht"
type textarea "x"
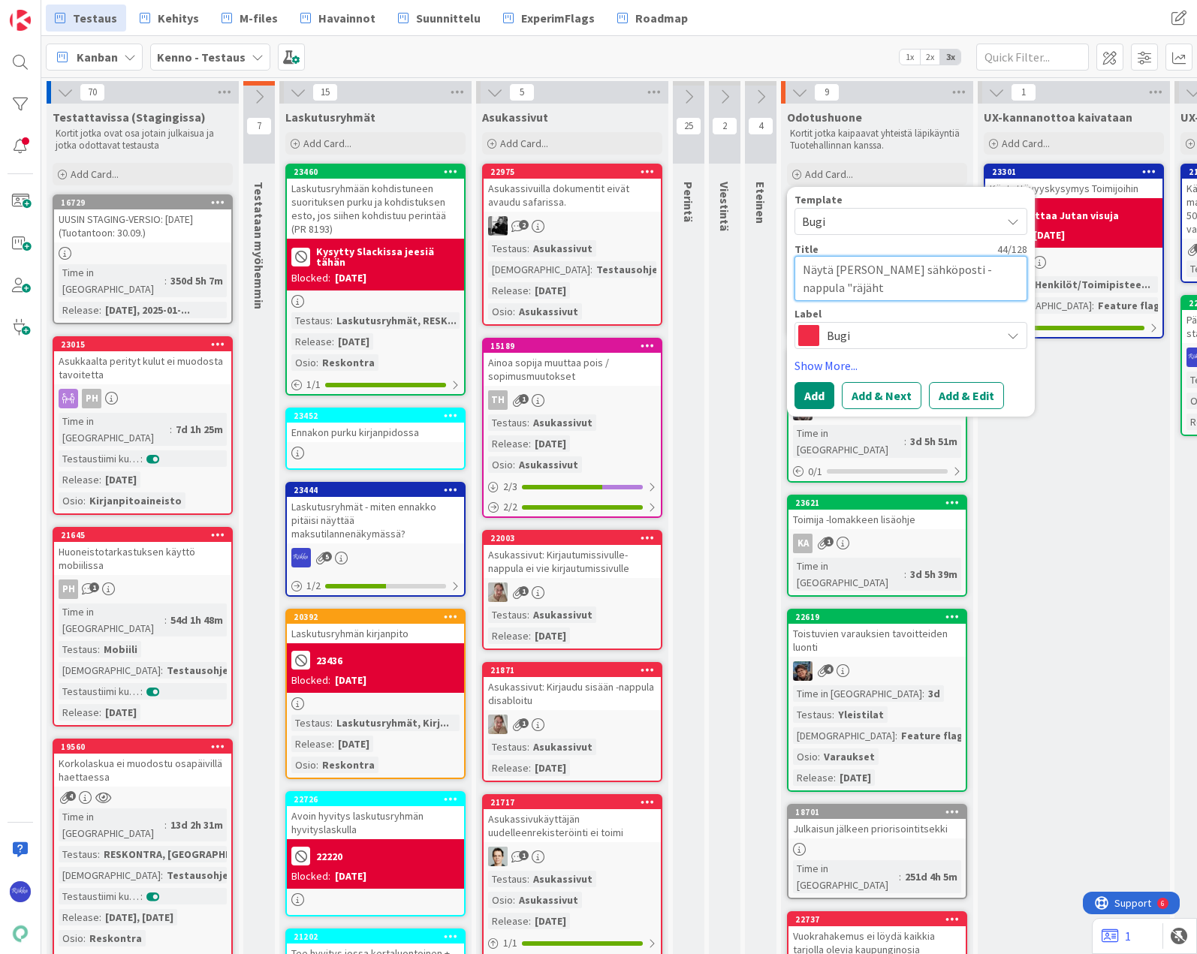
type textarea "Näytä [PERSON_NAME] sähköposti -nappula "räjähtä"
type textarea "x"
type textarea "Näytä [PERSON_NAME] sähköposti -nappula "räjähtää"
type textarea "x"
type textarea "Näytä [PERSON_NAME] sähköposti -nappula "räjähtää""
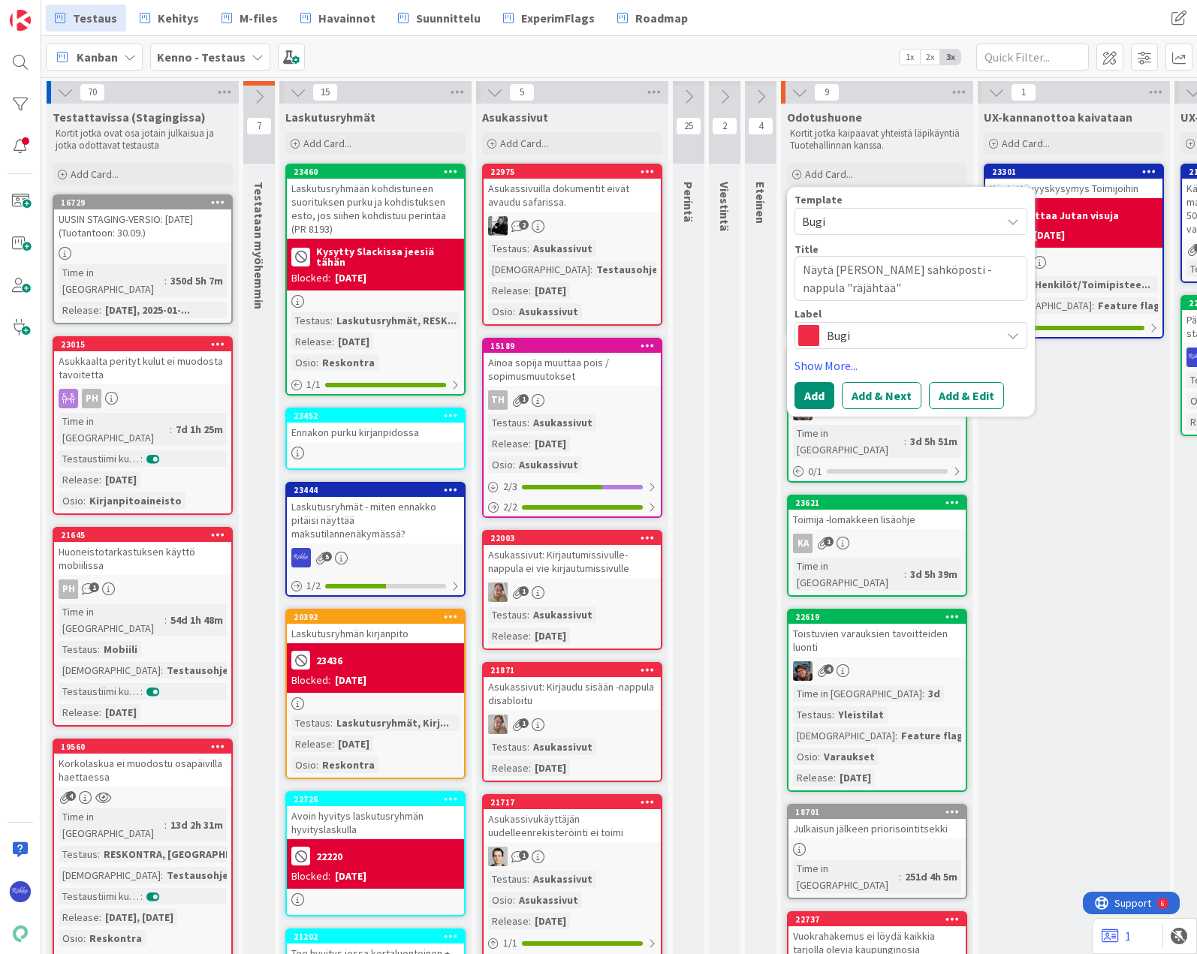
click at [964, 393] on button "Add & Edit" at bounding box center [966, 395] width 75 height 27
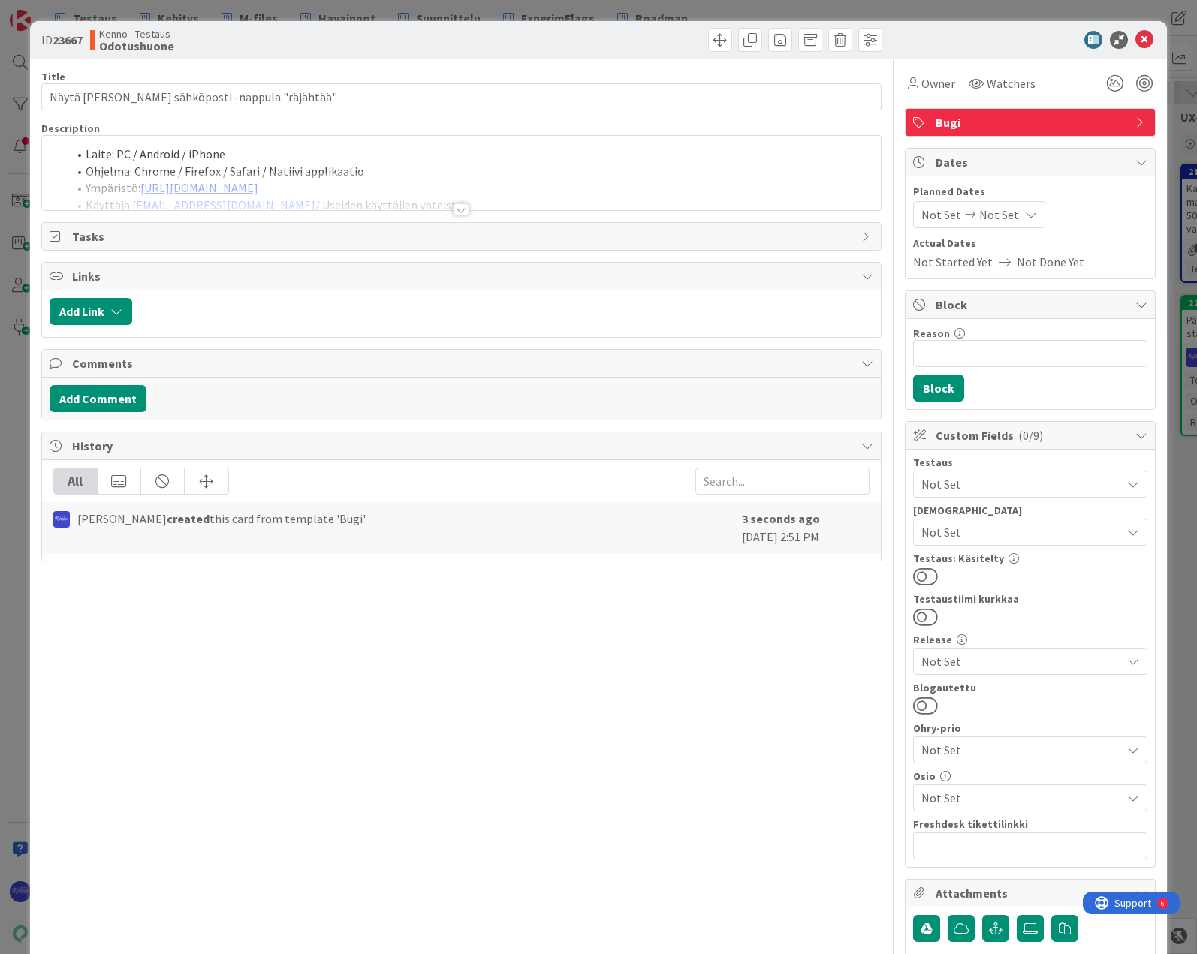
click at [454, 208] on div at bounding box center [461, 209] width 17 height 12
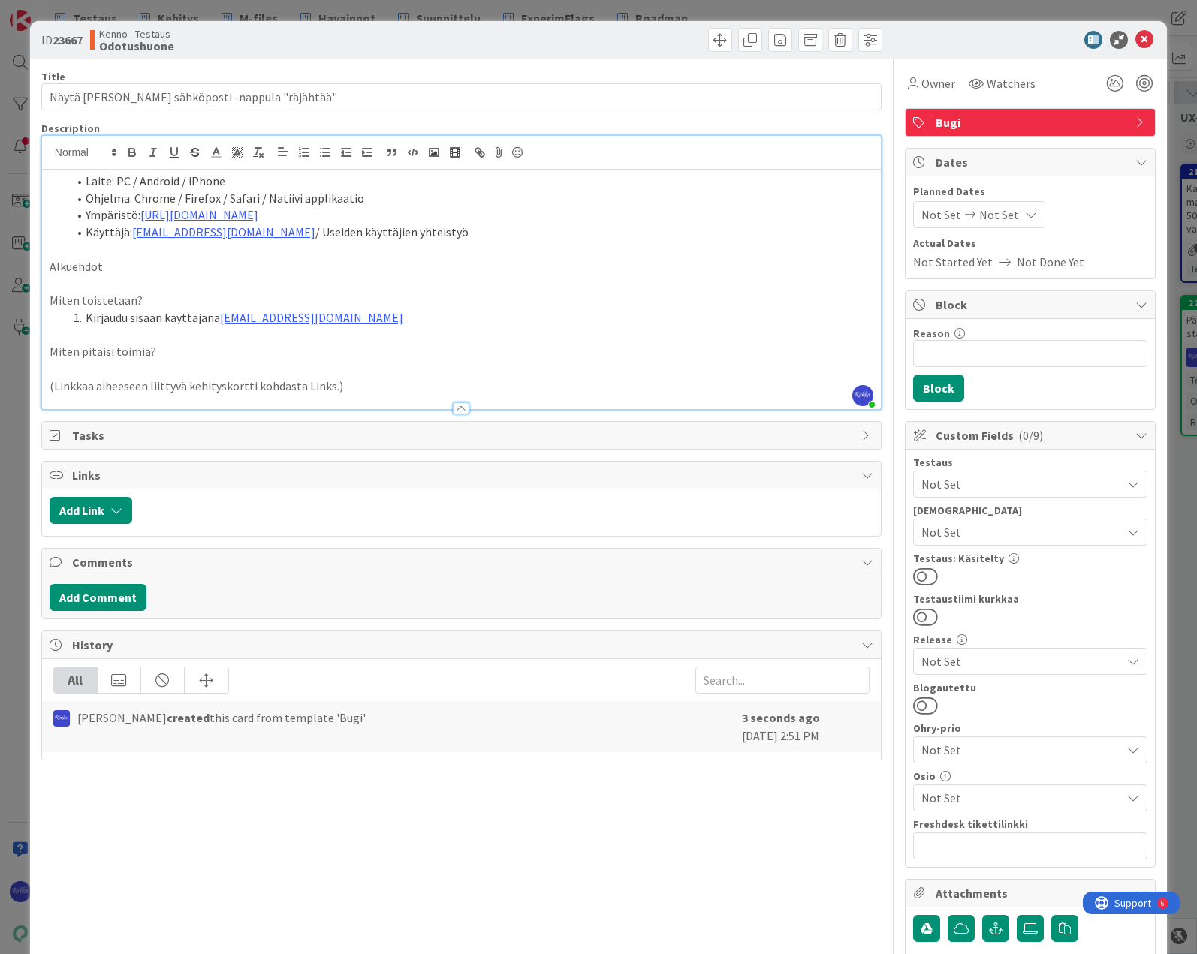
click at [407, 314] on li "Kirjaudu sisään käyttäjänä [EMAIL_ADDRESS][DOMAIN_NAME]" at bounding box center [470, 317] width 805 height 17
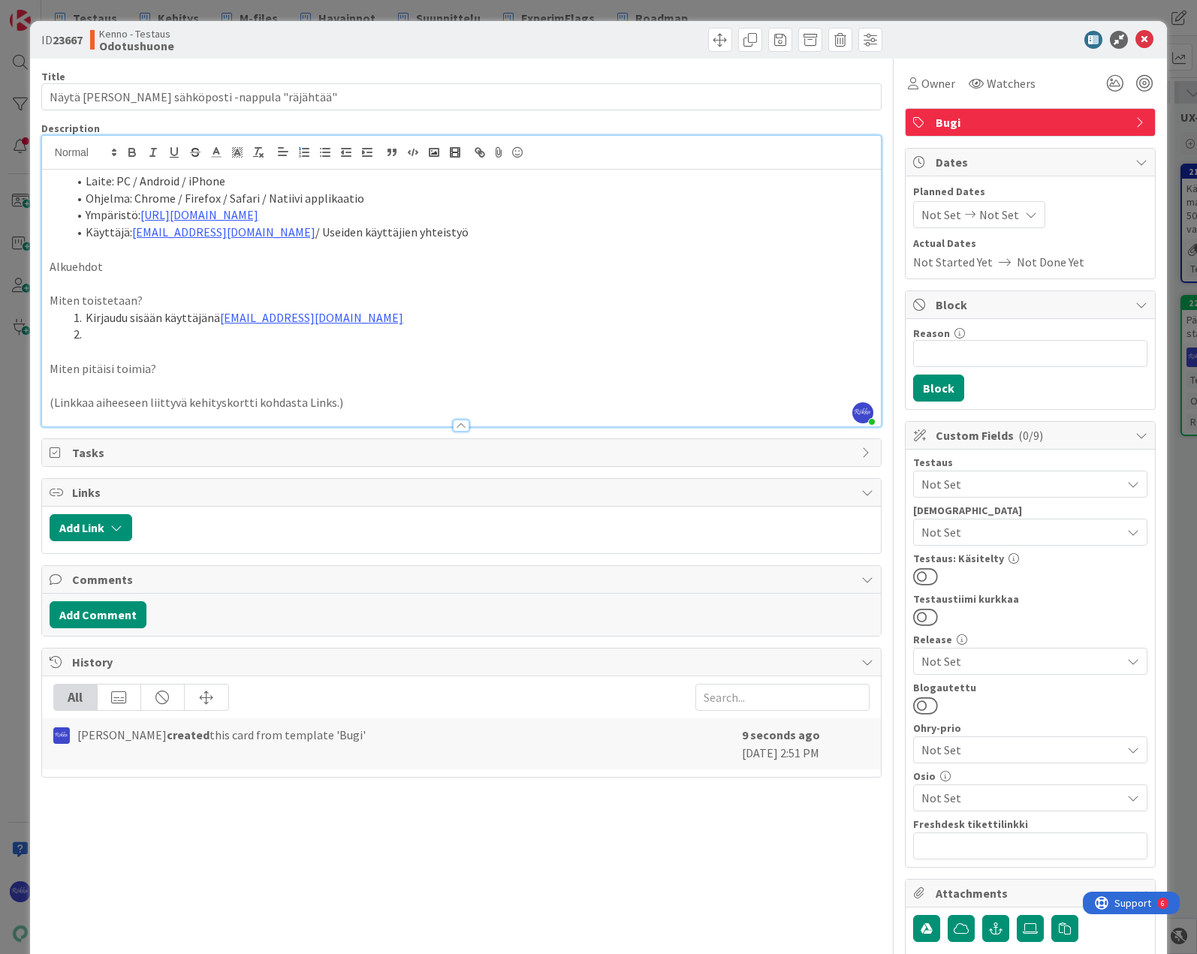
click at [131, 265] on p "Alkuehdot" at bounding box center [461, 266] width 823 height 17
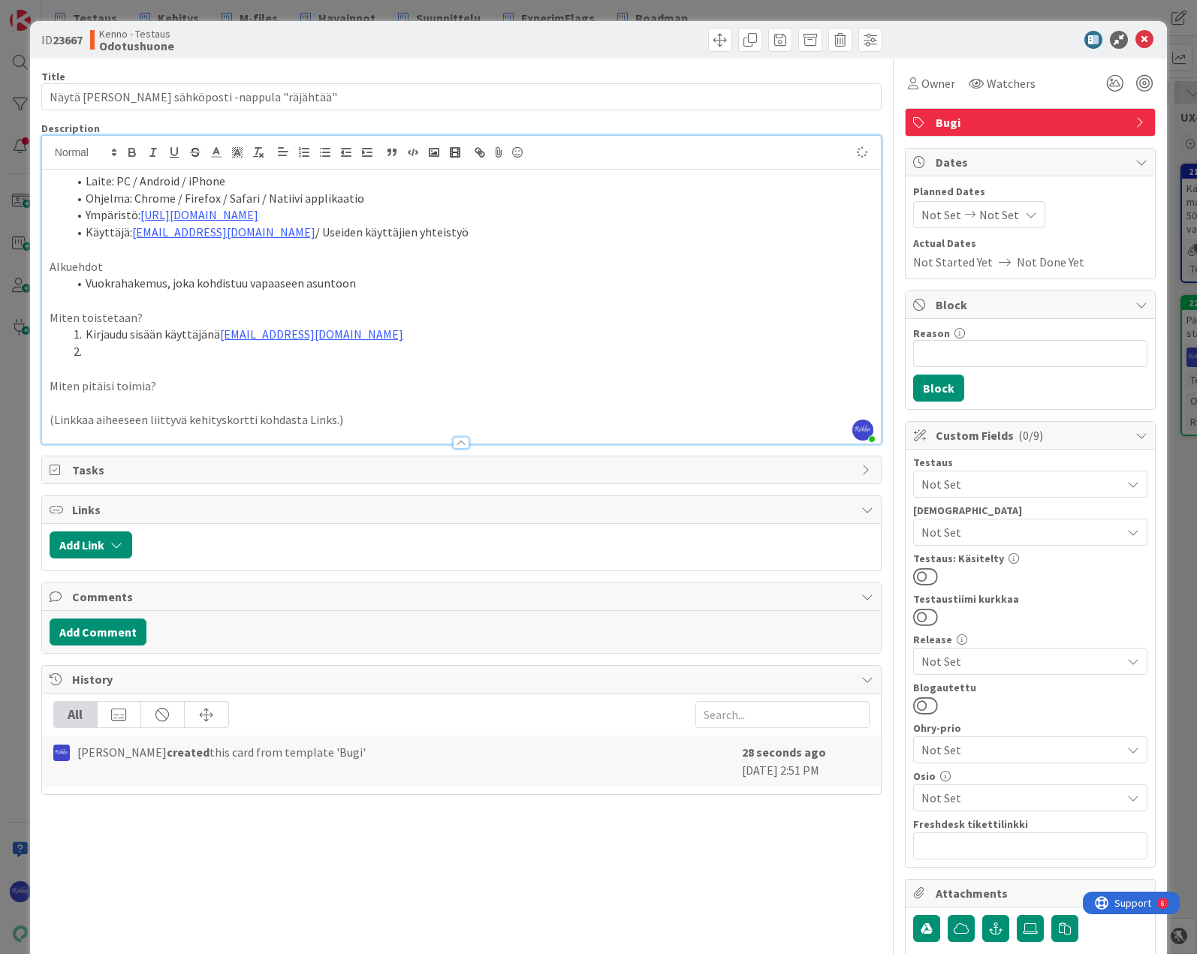
click at [140, 362] on p at bounding box center [461, 368] width 823 height 17
click at [140, 345] on li at bounding box center [470, 351] width 805 height 17
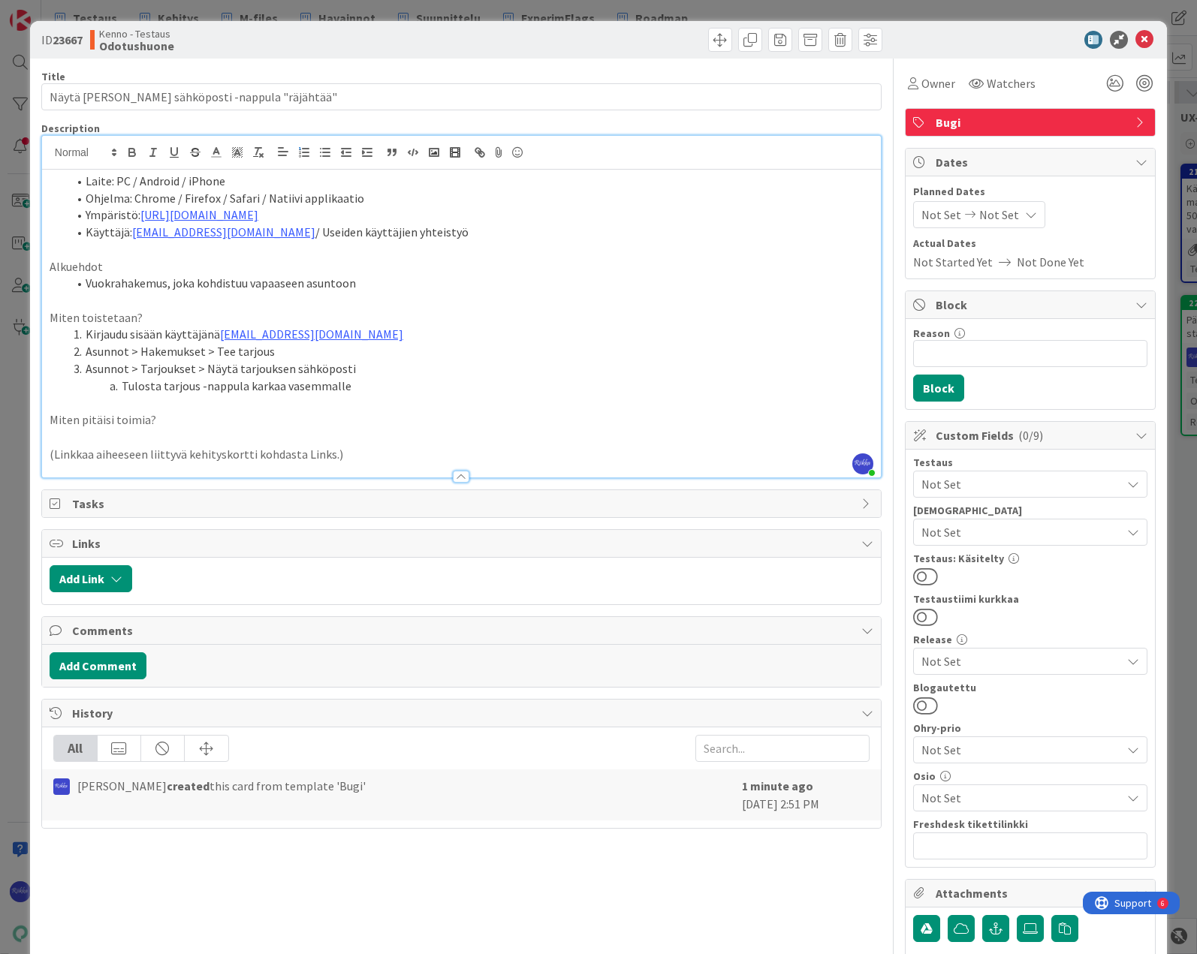
click at [1022, 929] on icon at bounding box center [1029, 929] width 15 height 12
click at [1016, 915] on input "file" at bounding box center [1016, 915] width 0 height 0
click at [212, 414] on p "Miten pitäisi toimia?" at bounding box center [461, 419] width 823 height 17
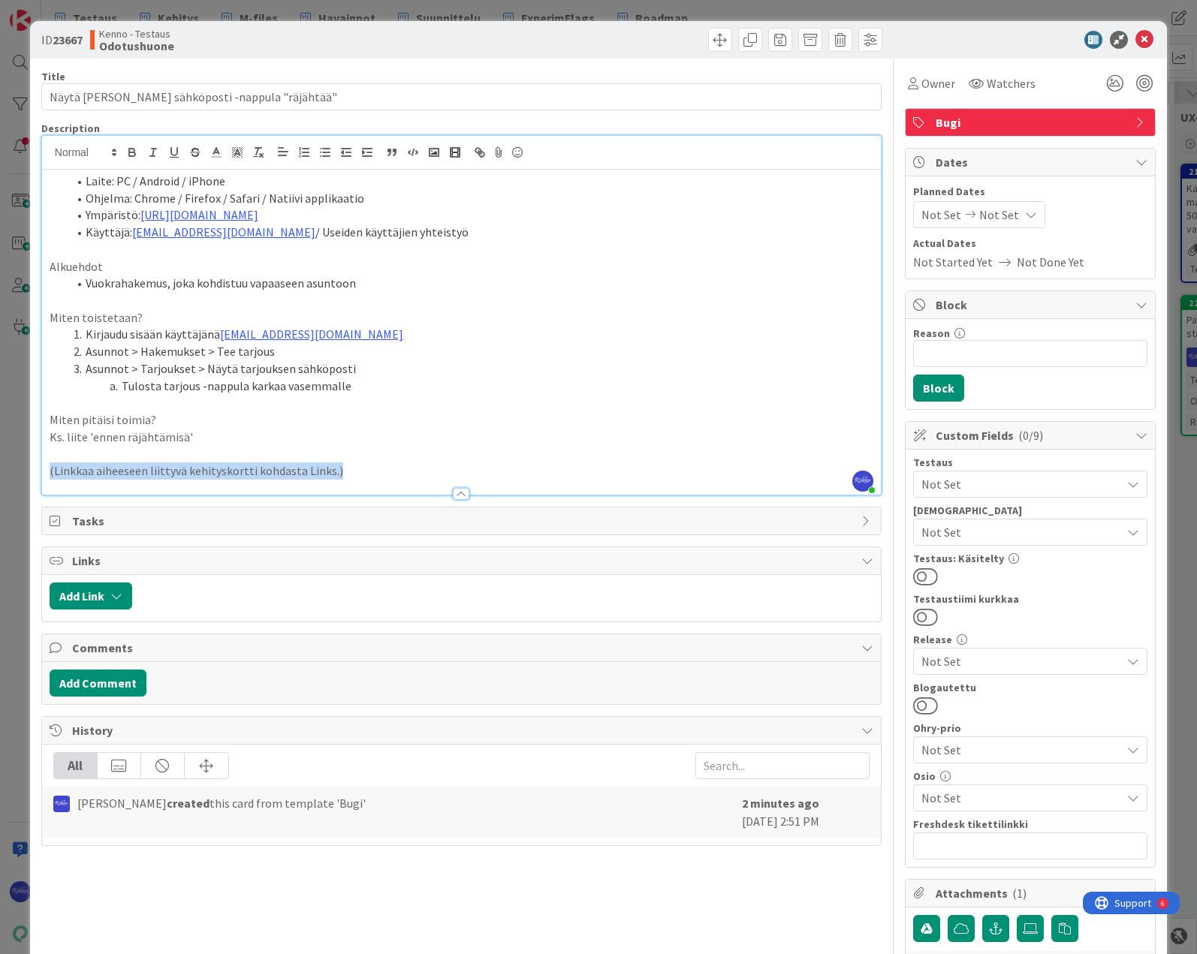
drag, startPoint x: 357, startPoint y: 468, endPoint x: 38, endPoint y: 463, distance: 319.1
click at [38, 463] on div "ID 23667 Kenno - Testaus Odotushuone Title 47 / 128 Näytä tarjouksen sähköposti…" at bounding box center [598, 652] width 1136 height 1263
click at [119, 462] on p at bounding box center [461, 470] width 823 height 17
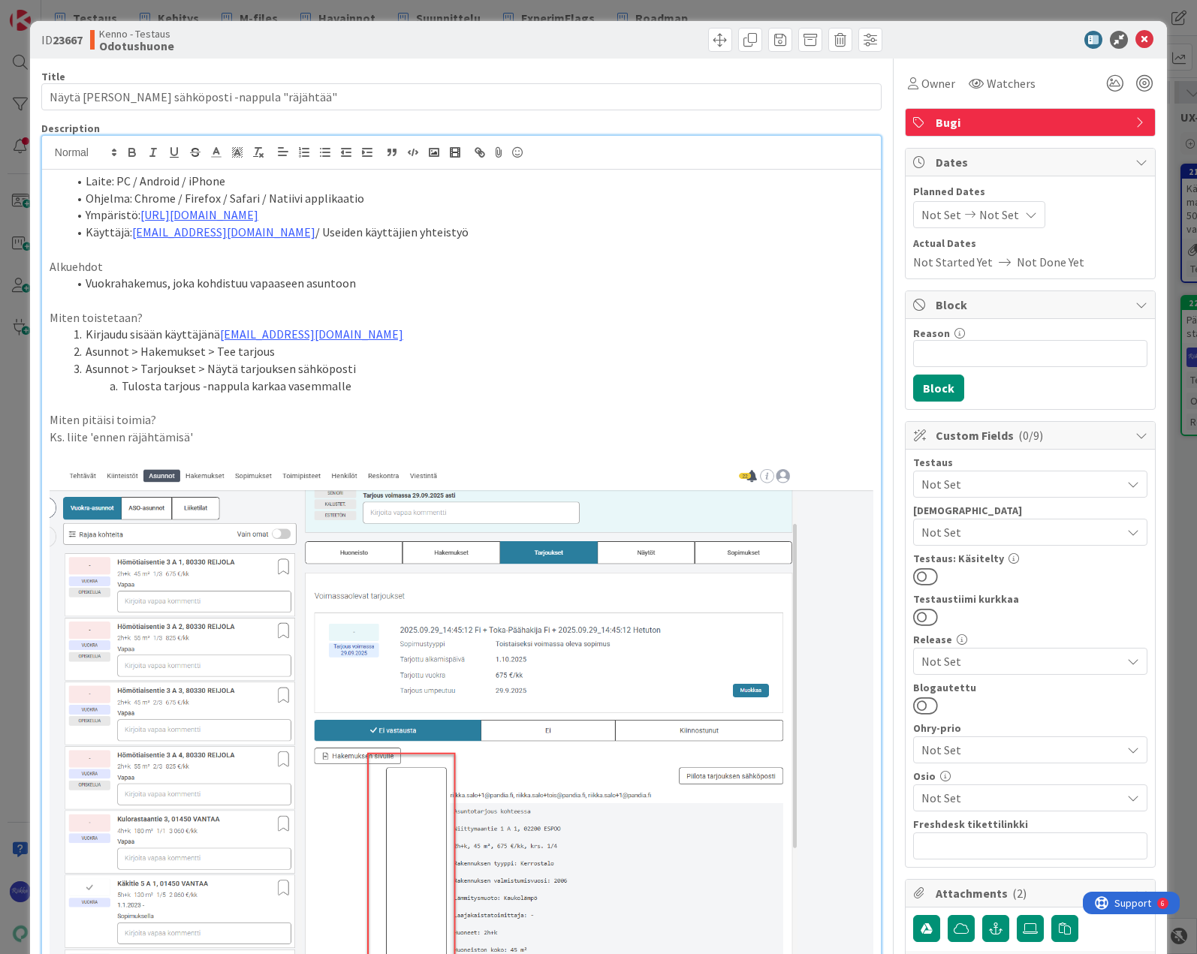
click at [983, 480] on span "Not Set" at bounding box center [1021, 484] width 200 height 18
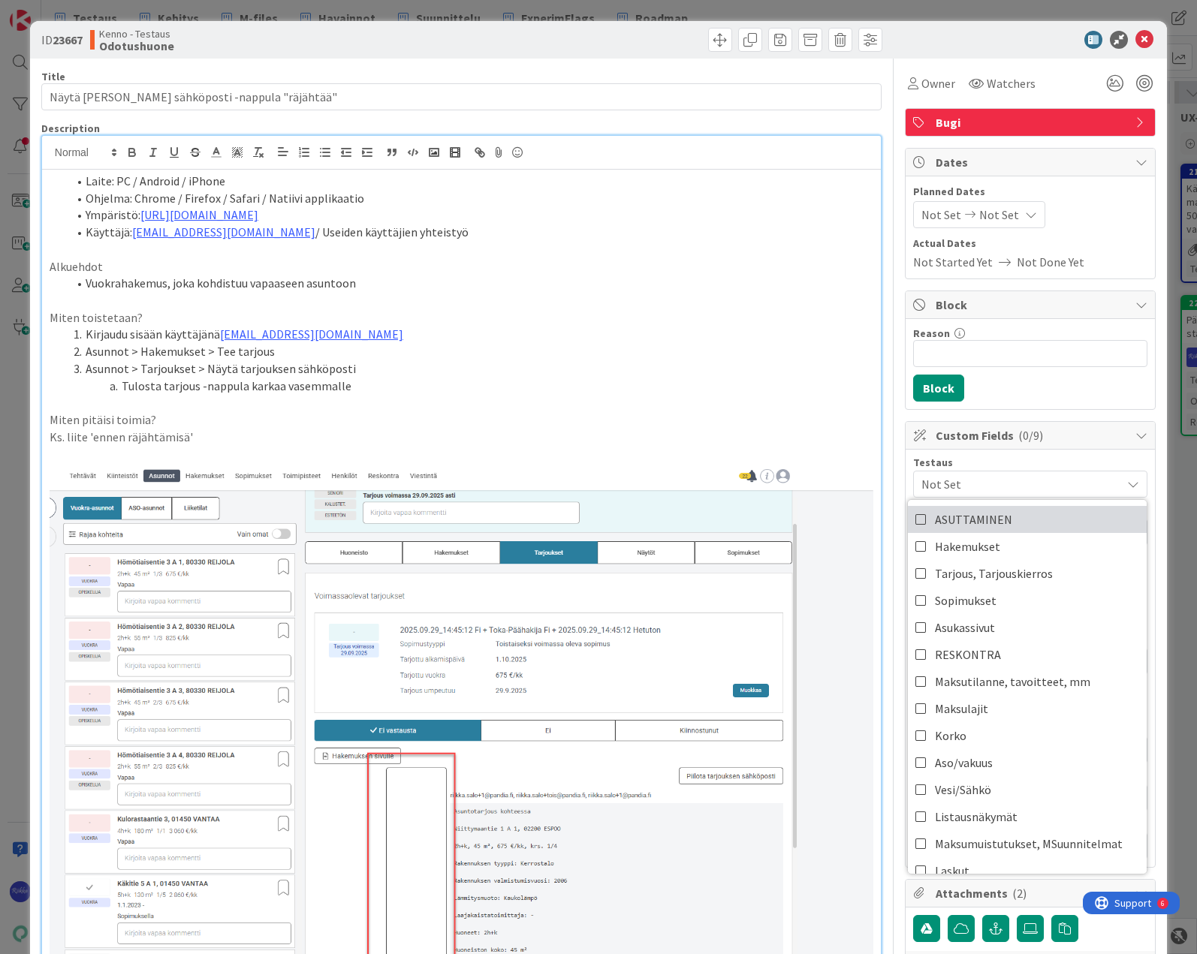
click at [988, 513] on span "ASUTTAMINEN" at bounding box center [973, 519] width 77 height 23
click at [990, 547] on link "Hakemukset" at bounding box center [1027, 546] width 239 height 27
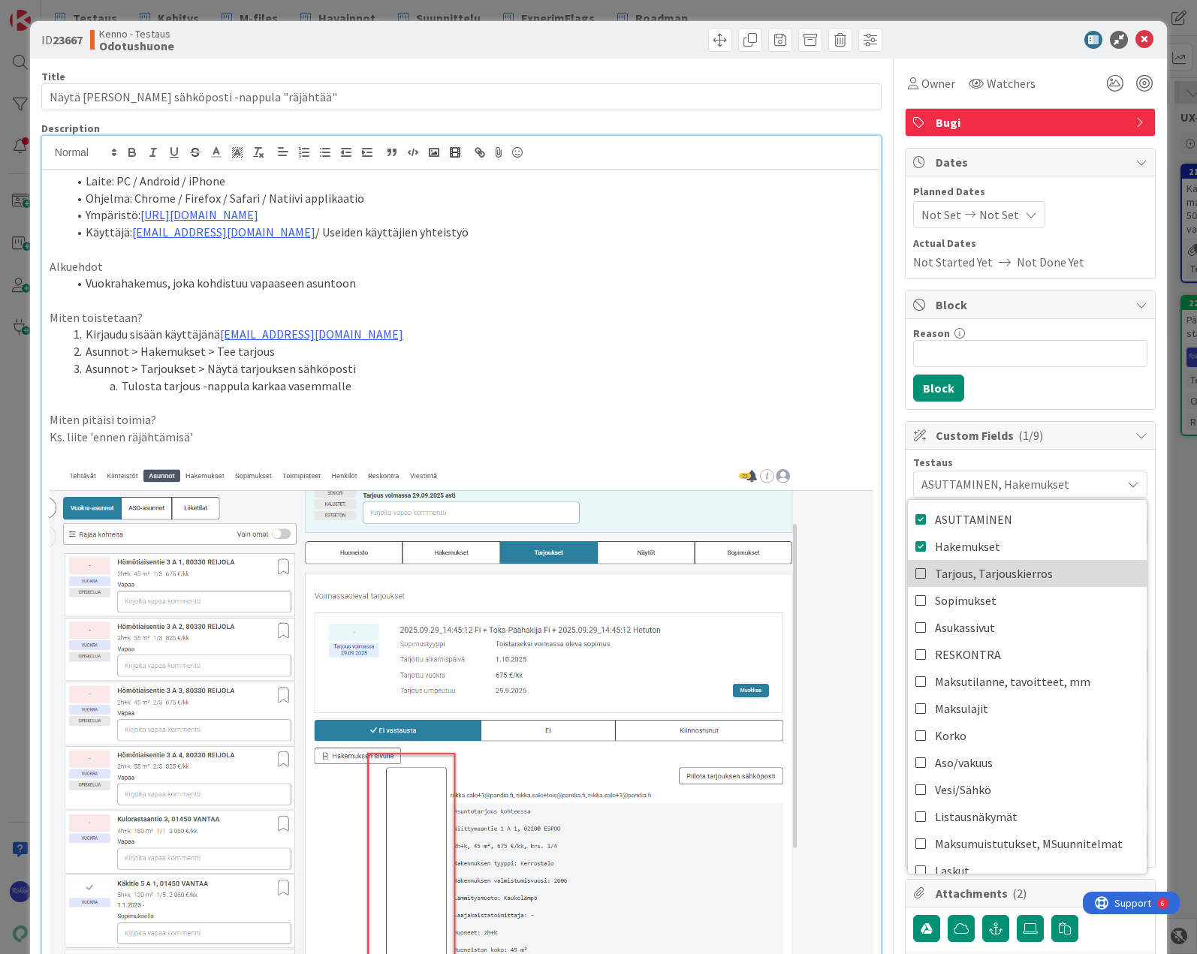
click at [1002, 575] on span "Tarjous, Tarjouskierros" at bounding box center [994, 573] width 118 height 23
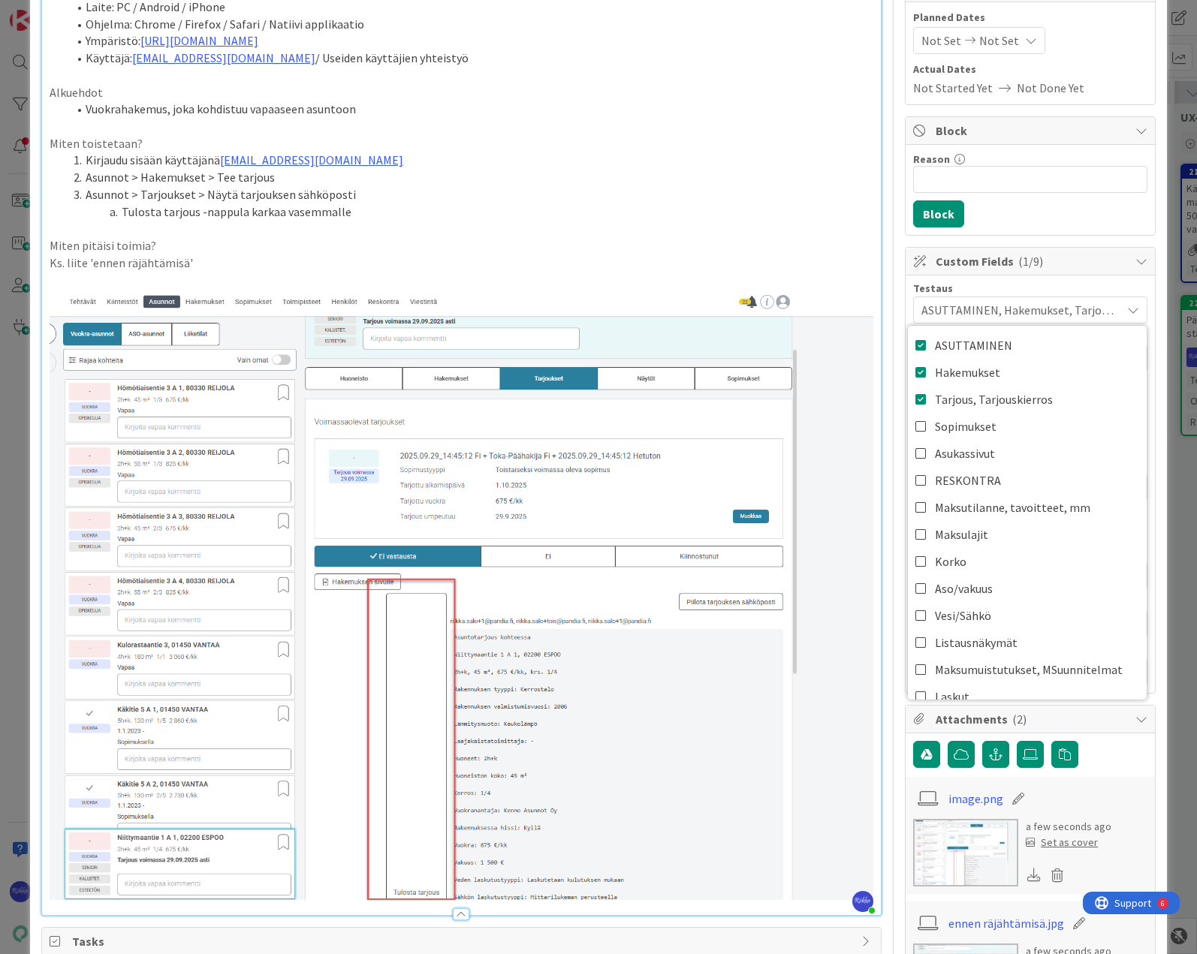
scroll to position [225, 0]
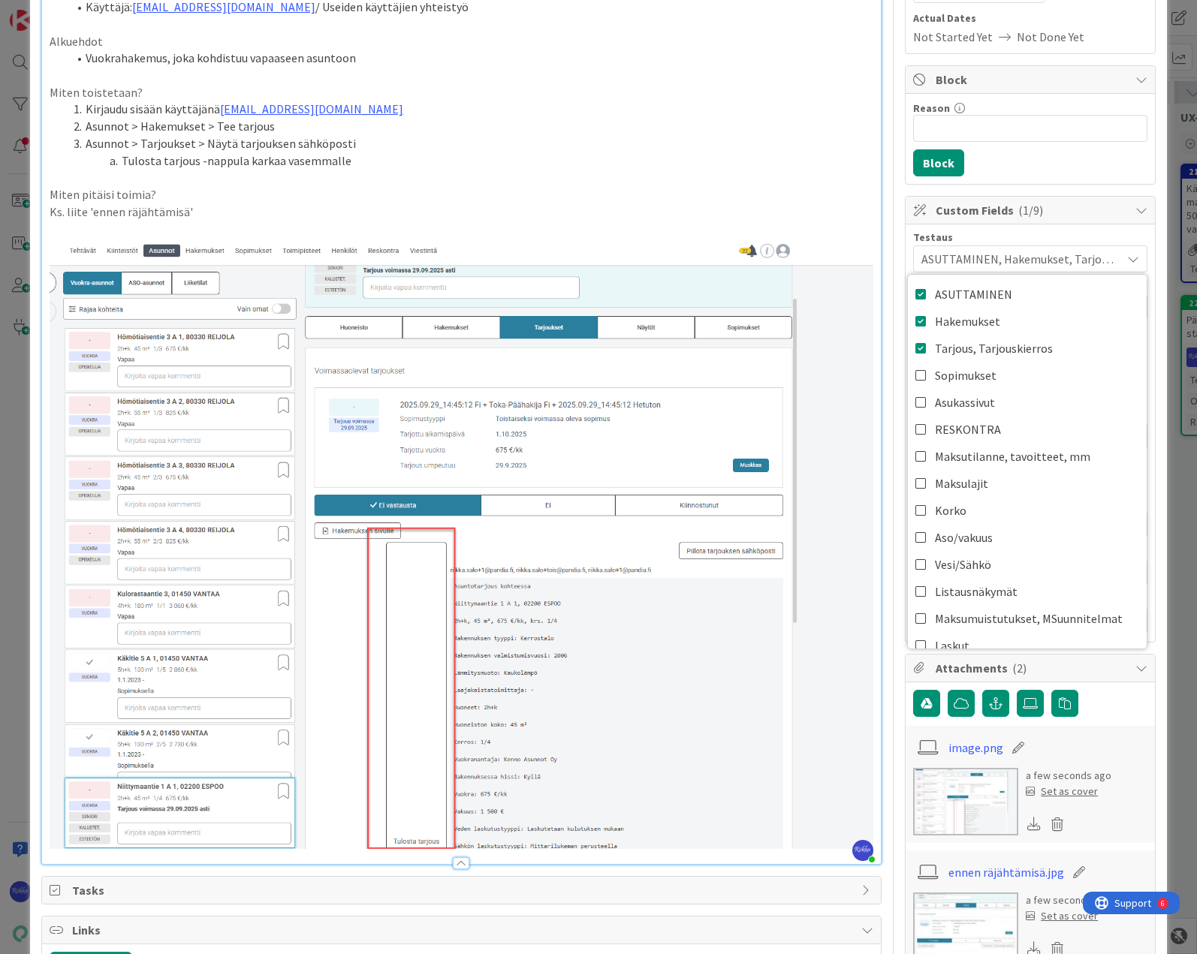
click at [406, 210] on p "Ks. liite 'ennen räjähtämisä'" at bounding box center [461, 211] width 823 height 17
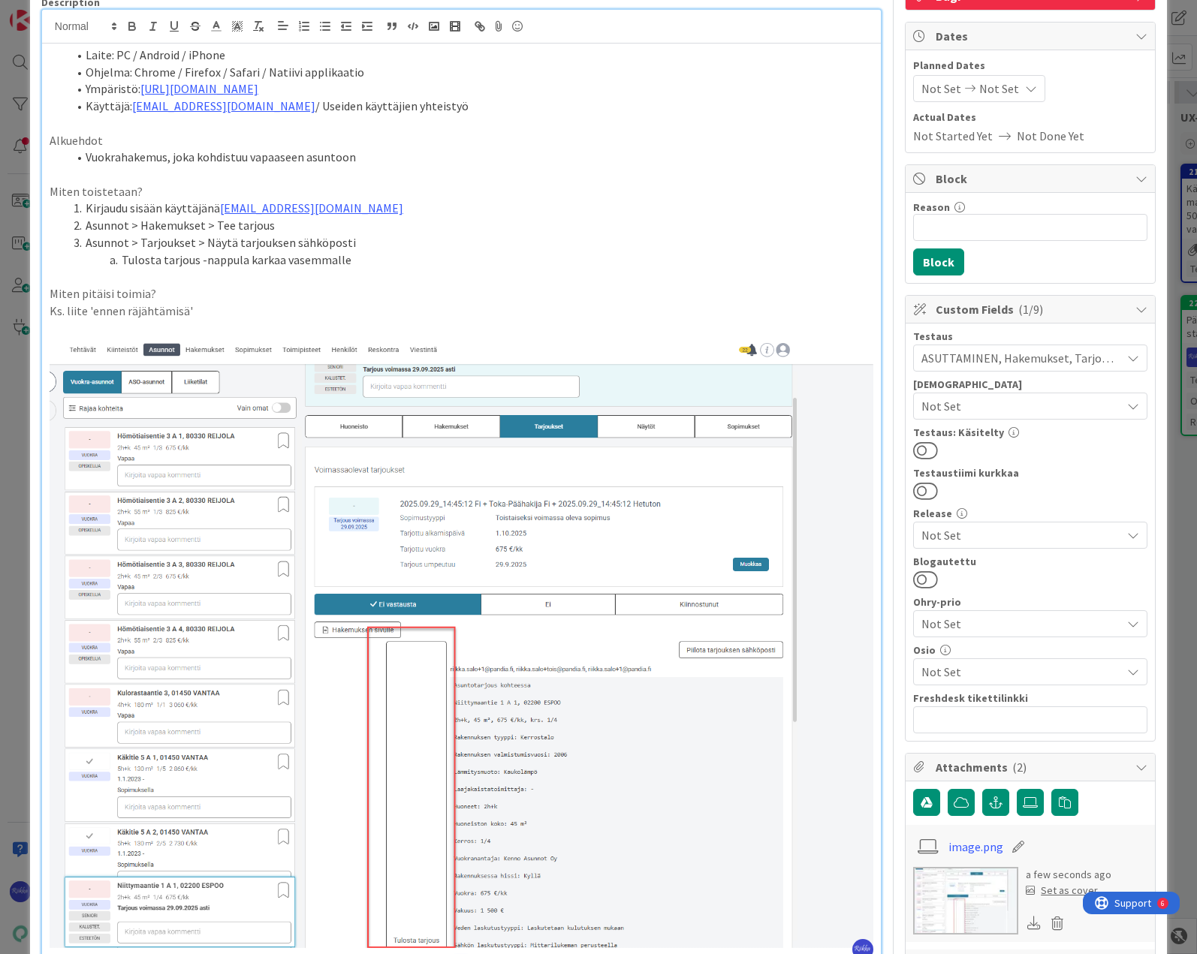
scroll to position [0, 0]
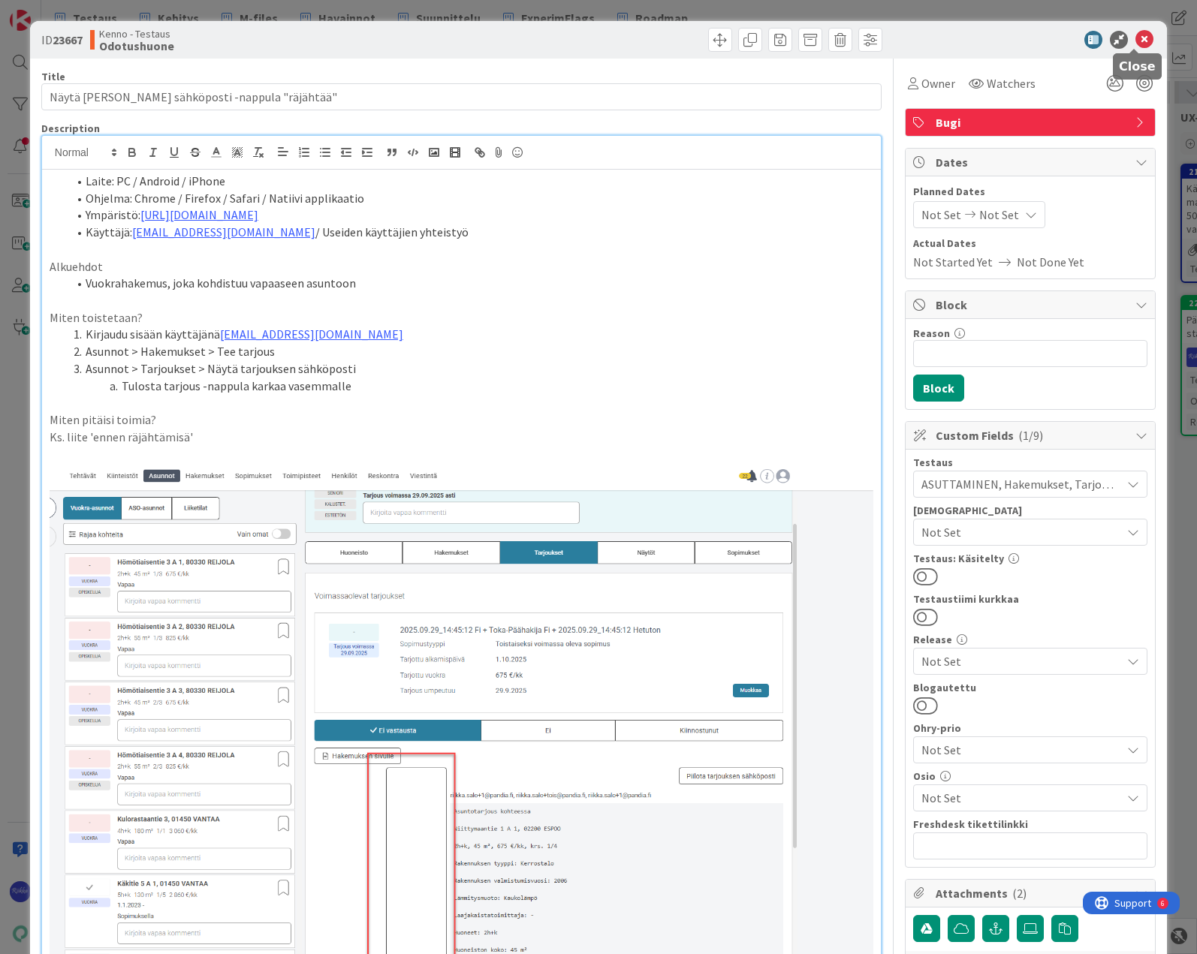
click at [1135, 42] on icon at bounding box center [1144, 40] width 18 height 18
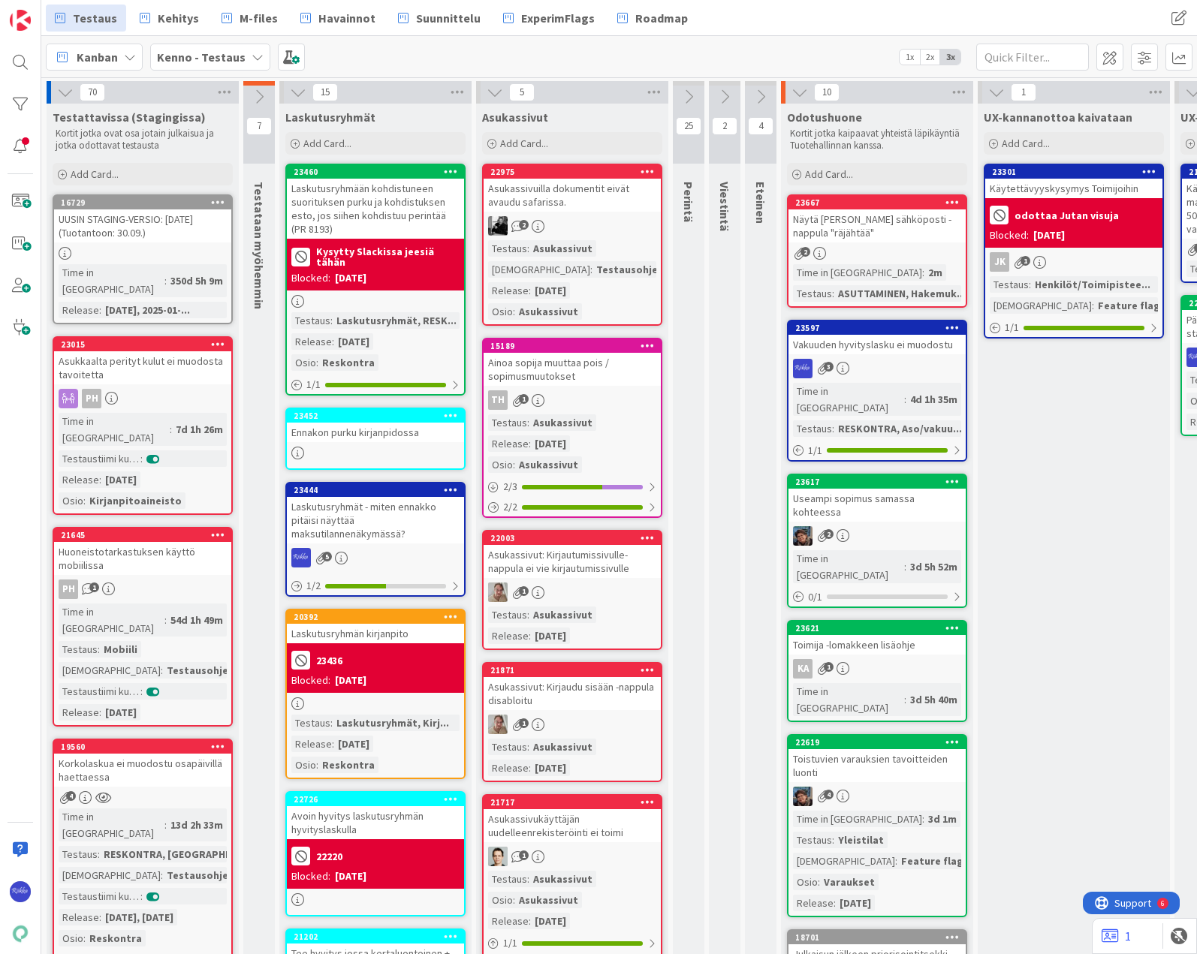
click at [892, 241] on div "Näytä [PERSON_NAME] sähköposti -nappula "räjähtää"" at bounding box center [876, 225] width 177 height 33
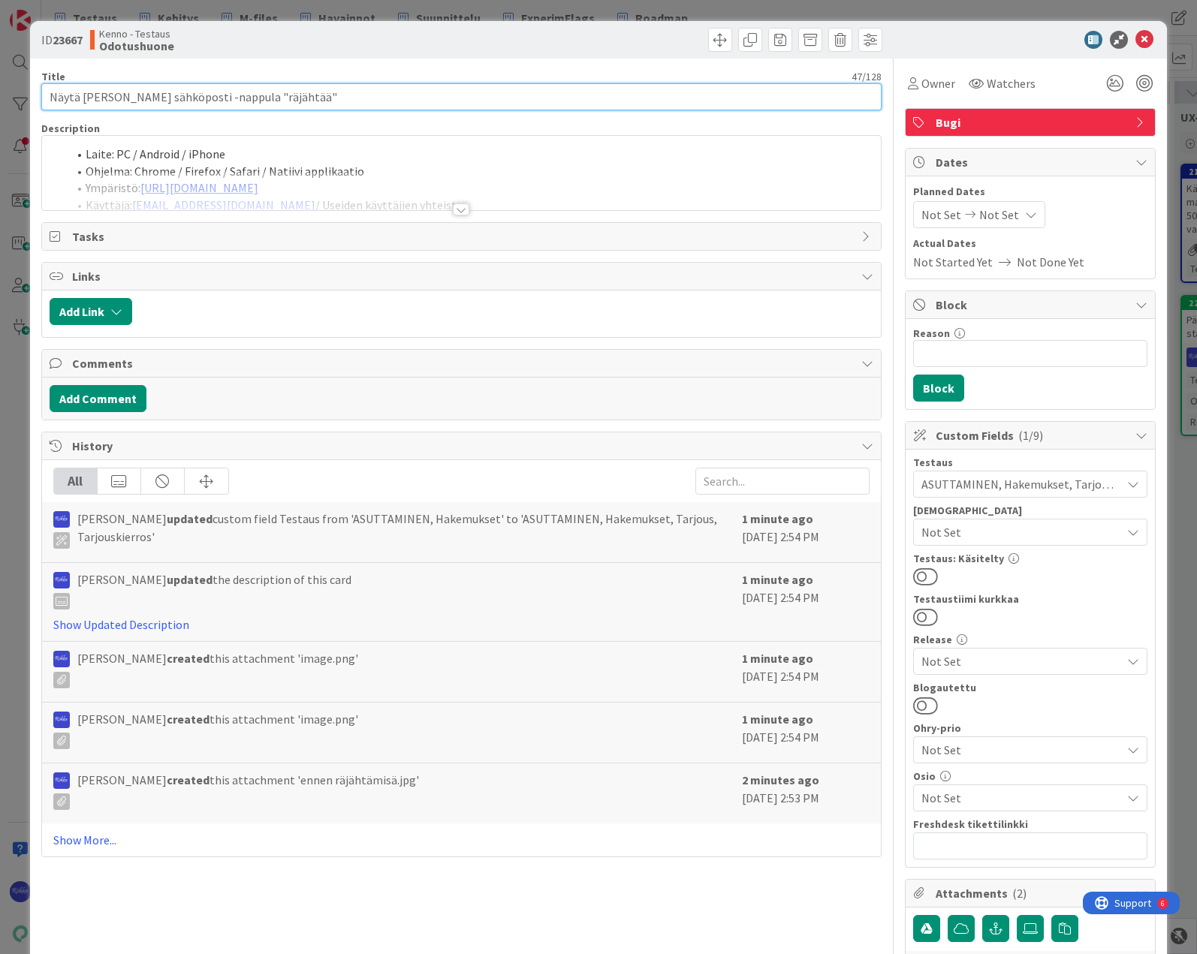
click at [270, 98] on input "Näytä [PERSON_NAME] sähköposti -nappula "räjähtää"" at bounding box center [461, 96] width 840 height 27
click at [275, 98] on input "Näytä [PERSON_NAME] sähköposti -nappula "räjähtää"" at bounding box center [461, 96] width 840 height 27
drag, startPoint x: 266, startPoint y: 98, endPoint x: 286, endPoint y: 101, distance: 19.6
click at [286, 101] on input "Näytä [PERSON_NAME] sähköposti -nappula "räjähtää"" at bounding box center [461, 96] width 840 height 27
click at [322, 95] on input "Näytä [PERSON_NAME] sähköposti -nappula "räjäyttää"" at bounding box center [461, 96] width 840 height 27
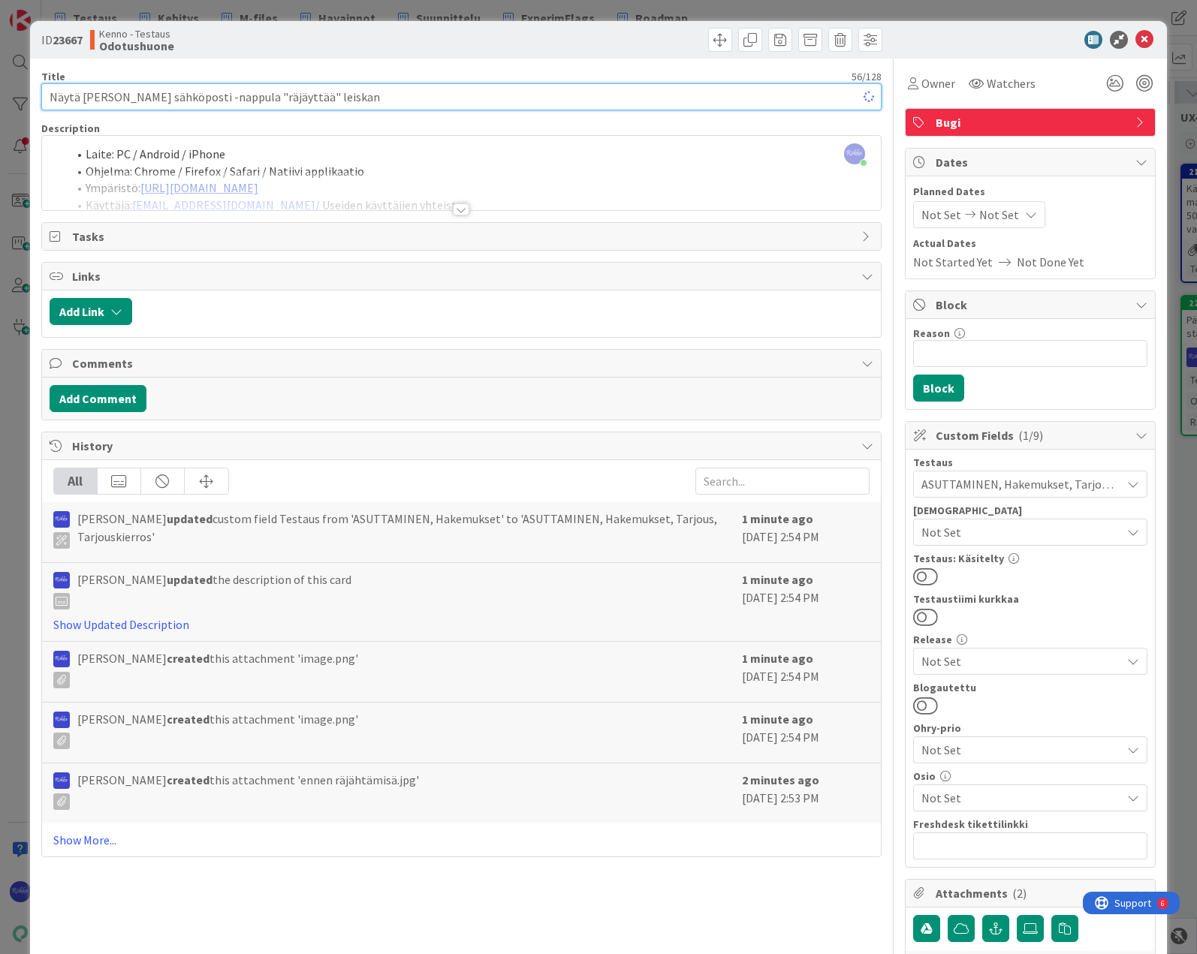
type input "Näytä [PERSON_NAME] sähköposti -nappula "räjäyttää" leiskan"
click at [420, 42] on div "Kenno - Testaus Odotushuone" at bounding box center [274, 40] width 368 height 24
click at [1135, 40] on icon at bounding box center [1144, 40] width 18 height 18
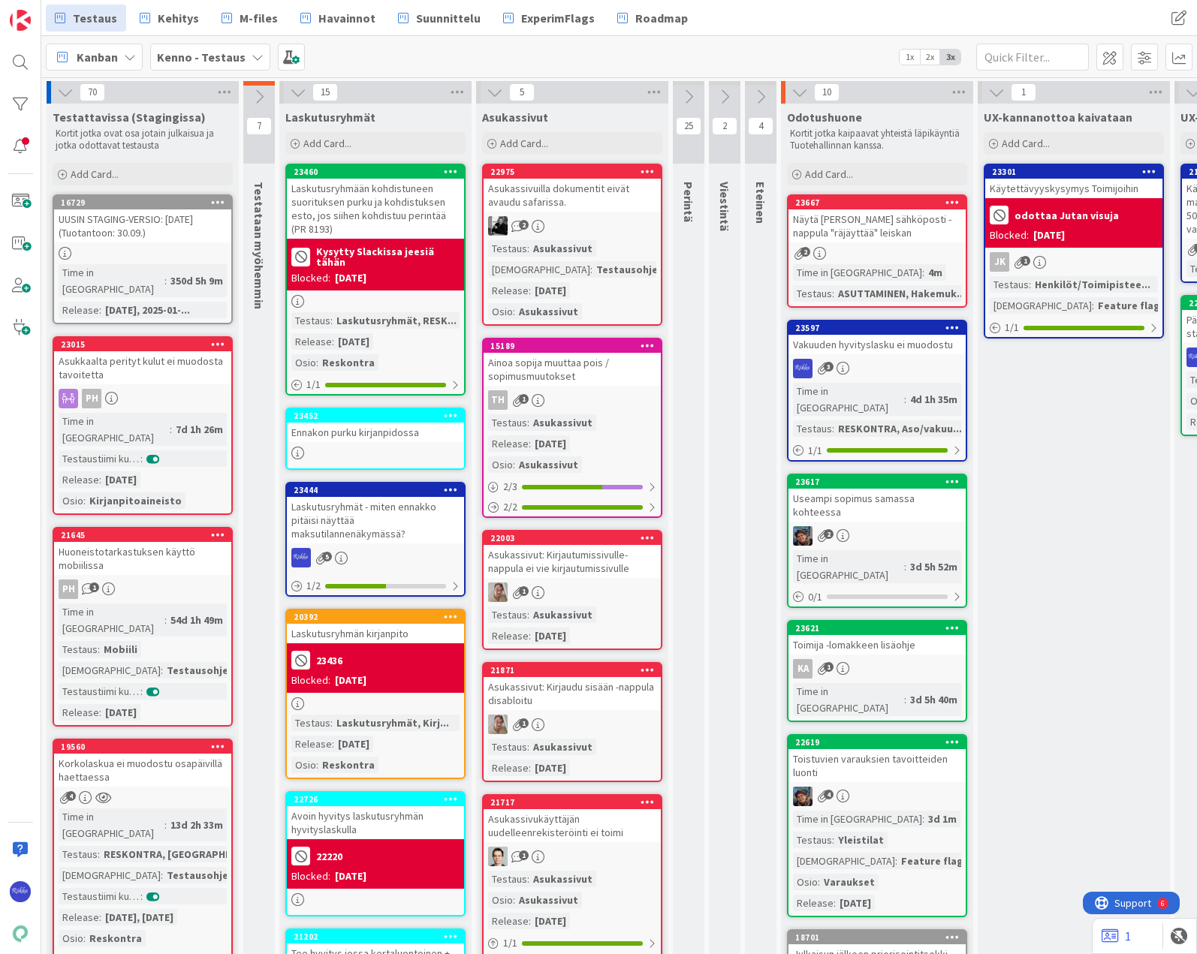
click at [953, 198] on icon at bounding box center [952, 202] width 14 height 11
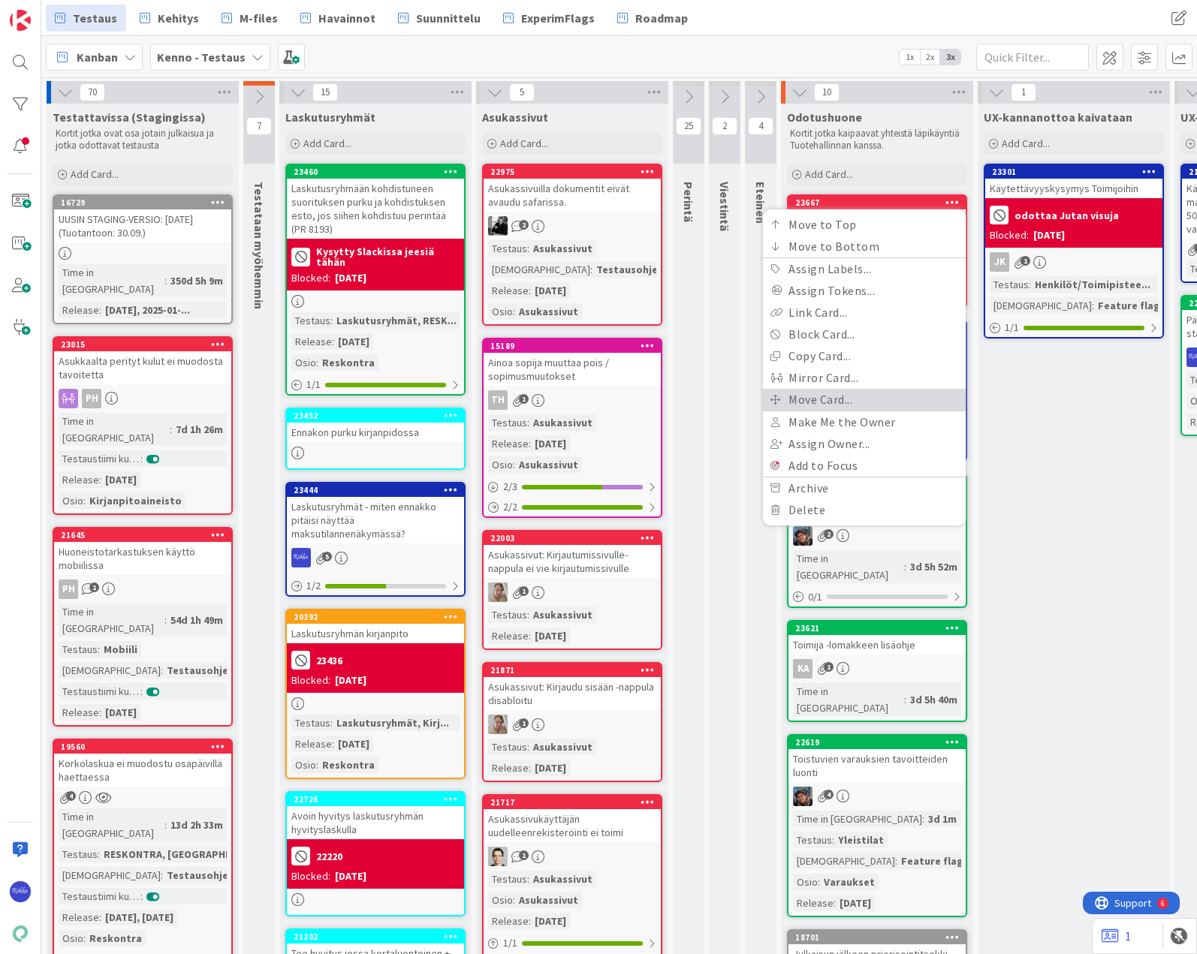
click at [882, 400] on link "Move Card..." at bounding box center [864, 400] width 203 height 22
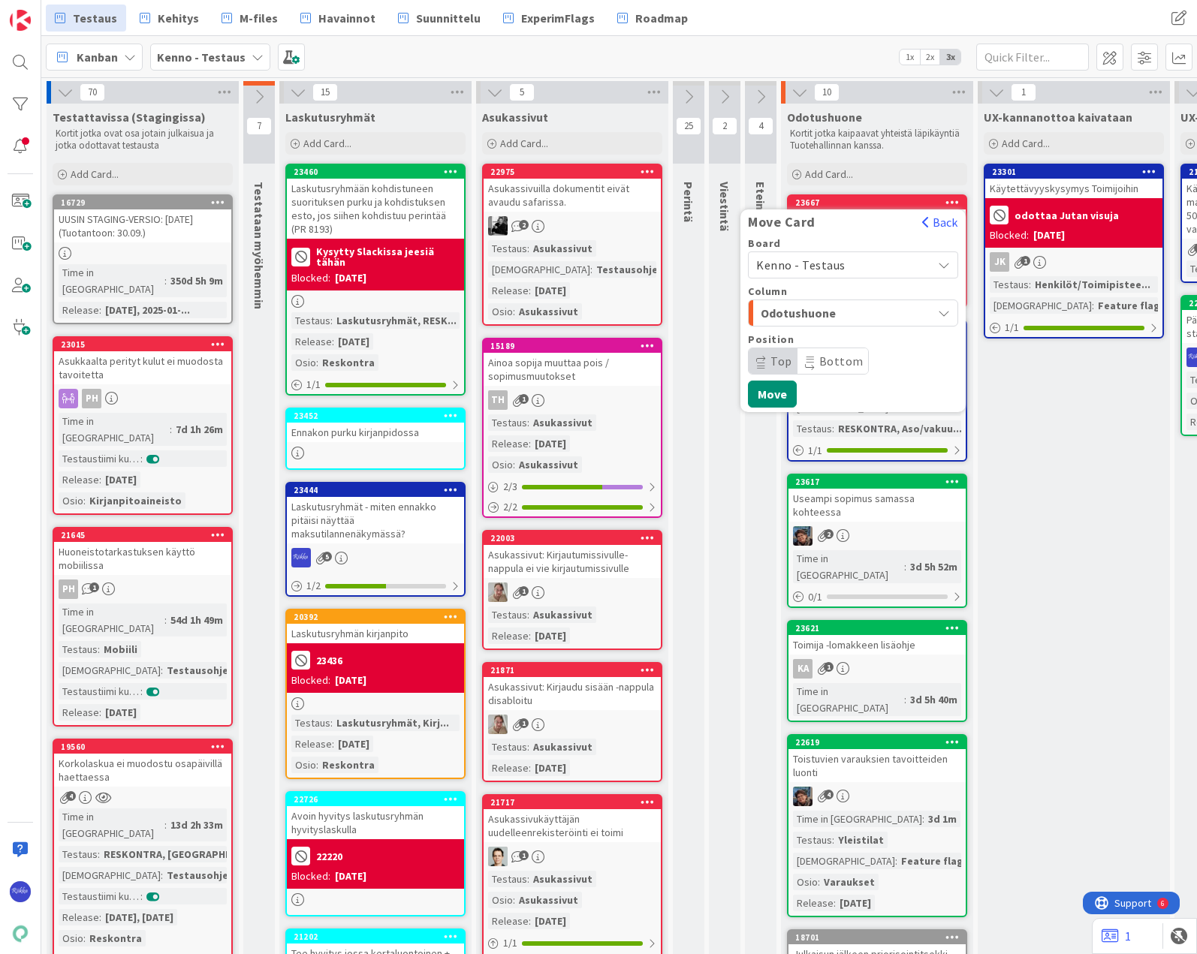
click at [857, 252] on div "Kenno - Testaus" at bounding box center [853, 264] width 210 height 27
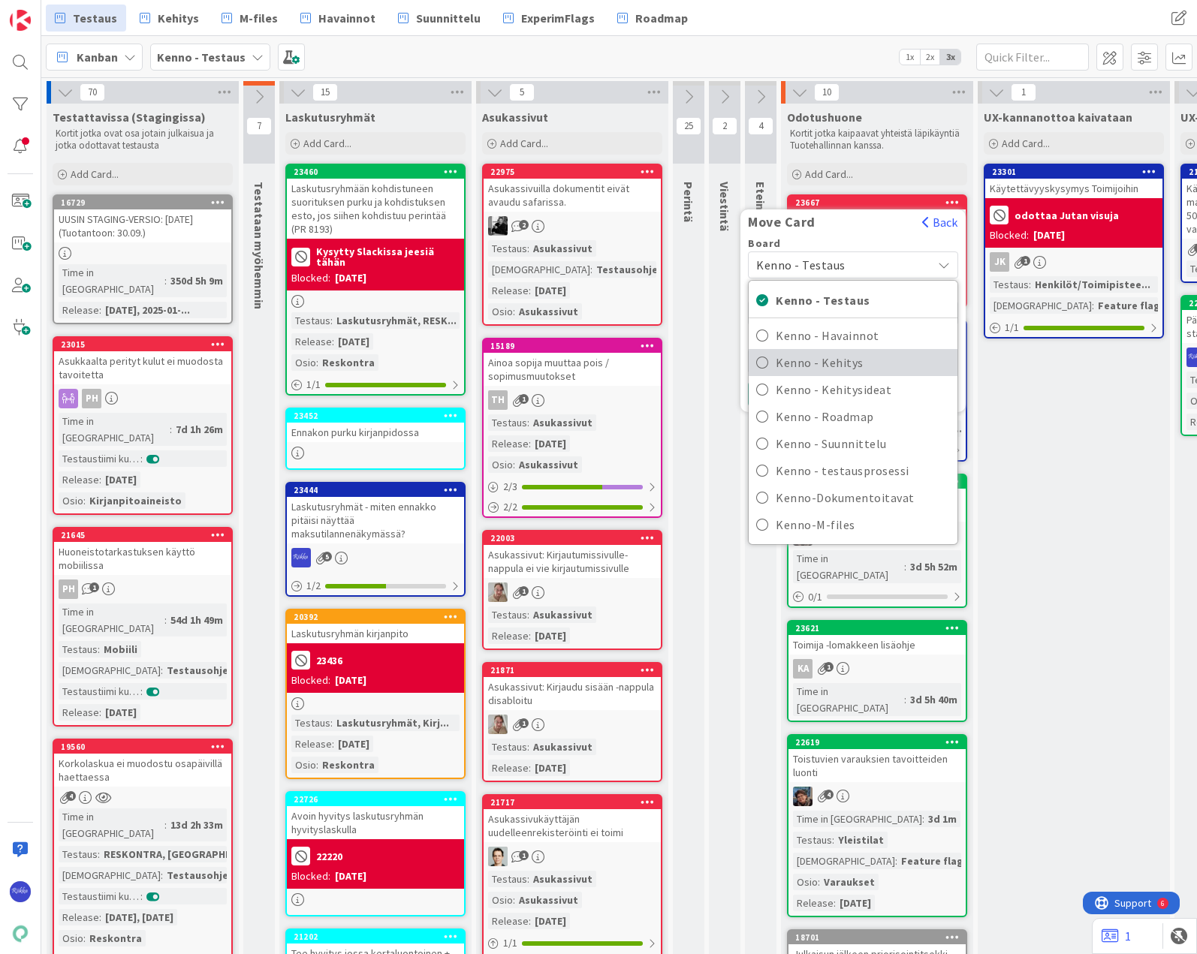
click at [868, 358] on span "Kenno - Kehitys" at bounding box center [862, 362] width 174 height 23
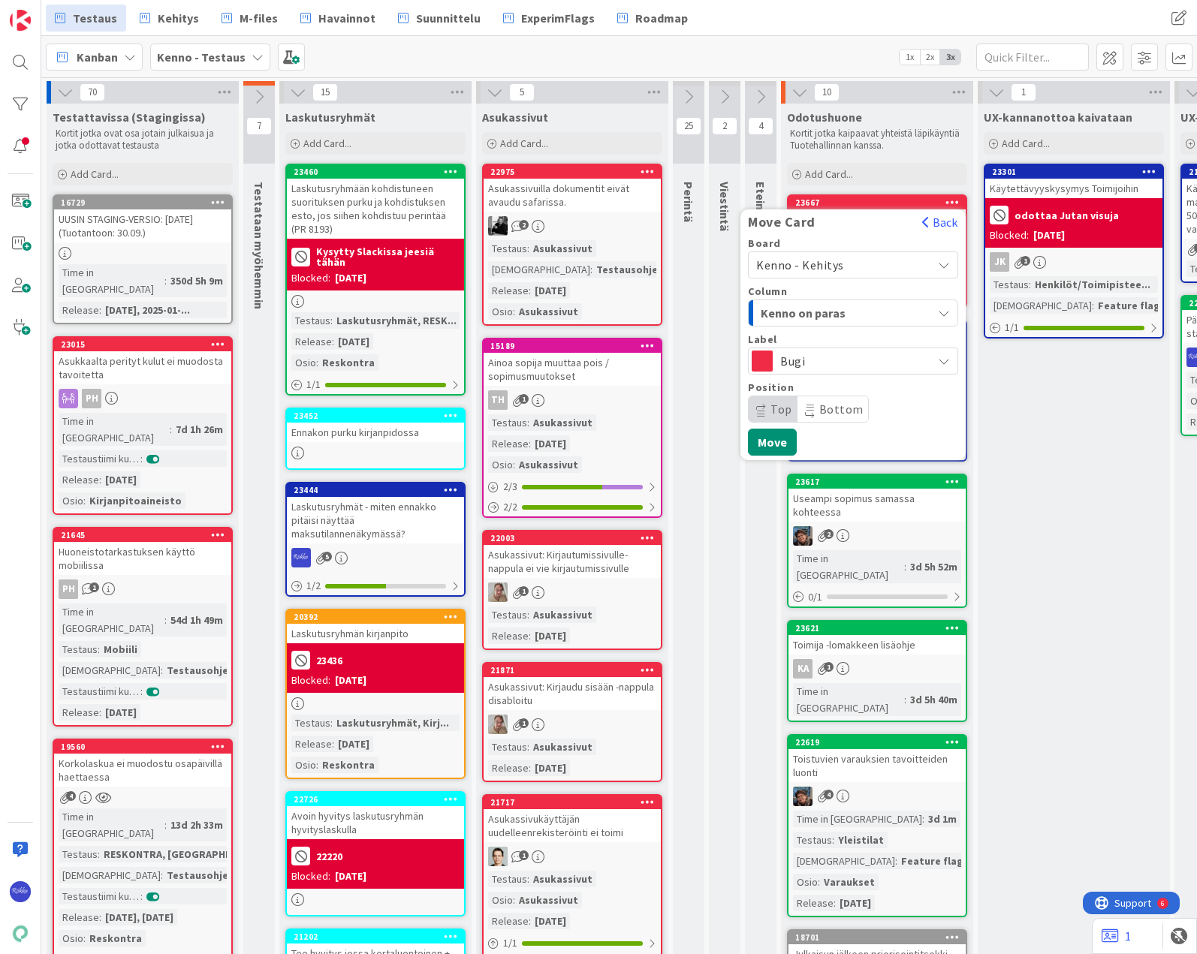
click at [856, 310] on span "Kenno on paras" at bounding box center [816, 313] width 113 height 20
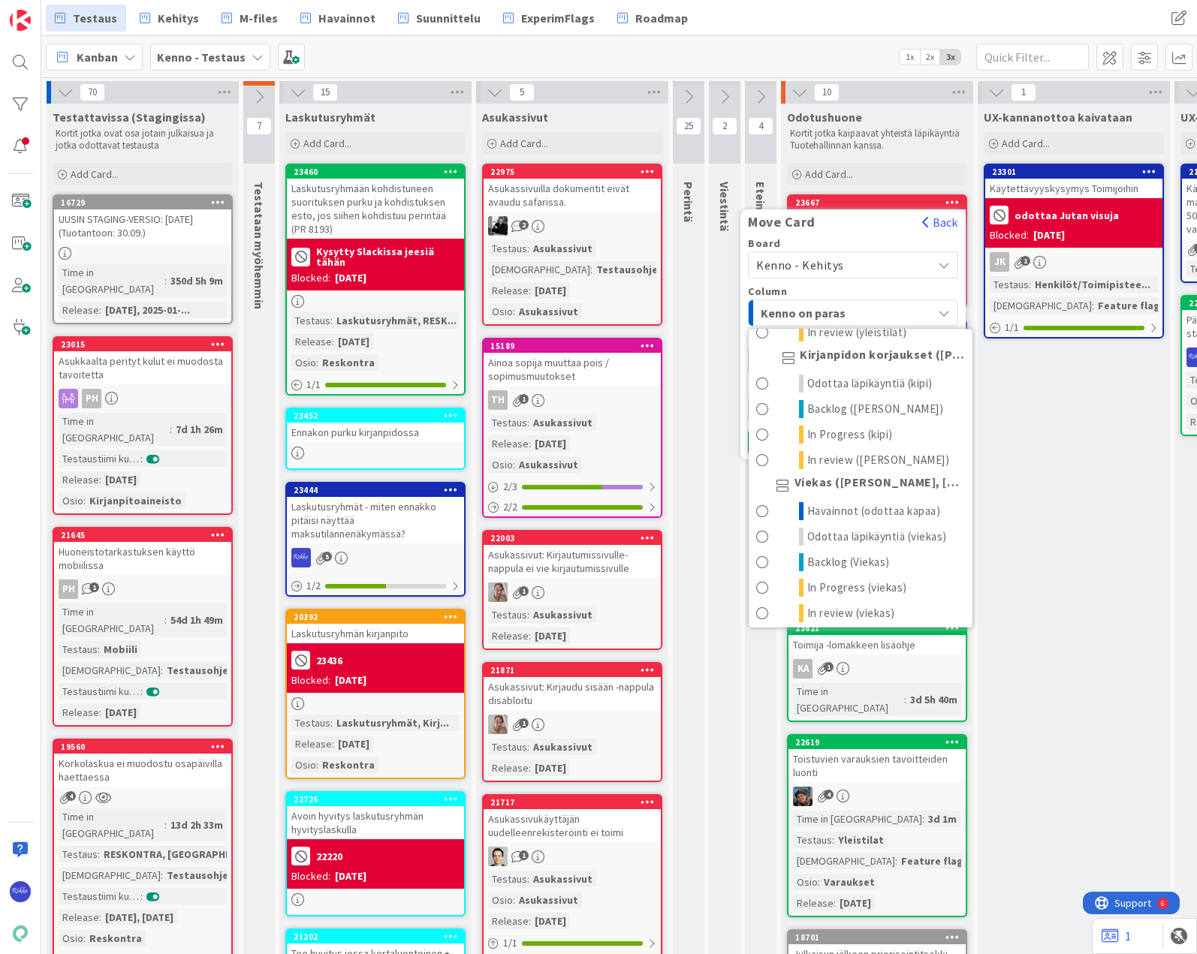
scroll to position [826, 0]
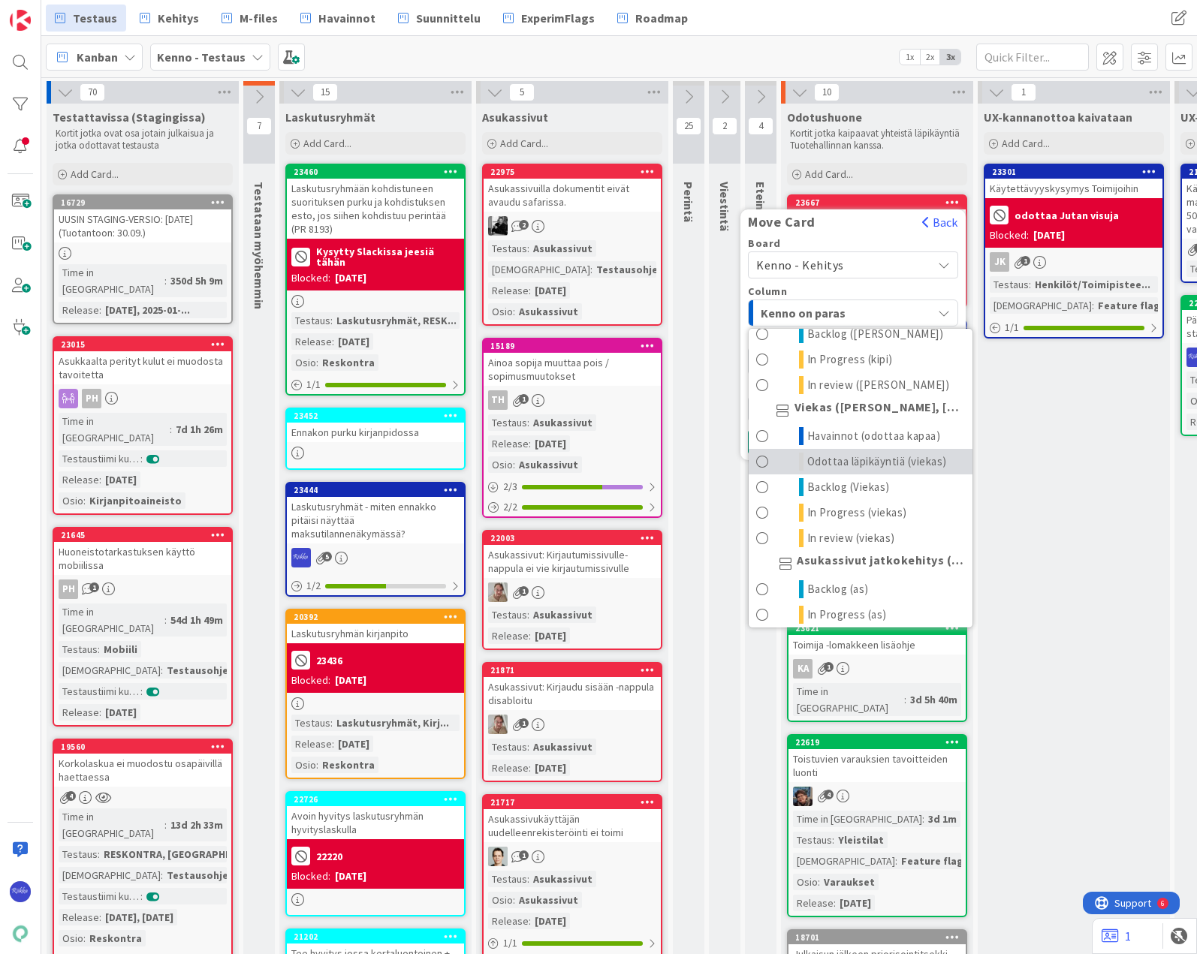
click at [861, 471] on span "Odottaa läpikäyntiä (viekas)" at bounding box center [877, 462] width 140 height 18
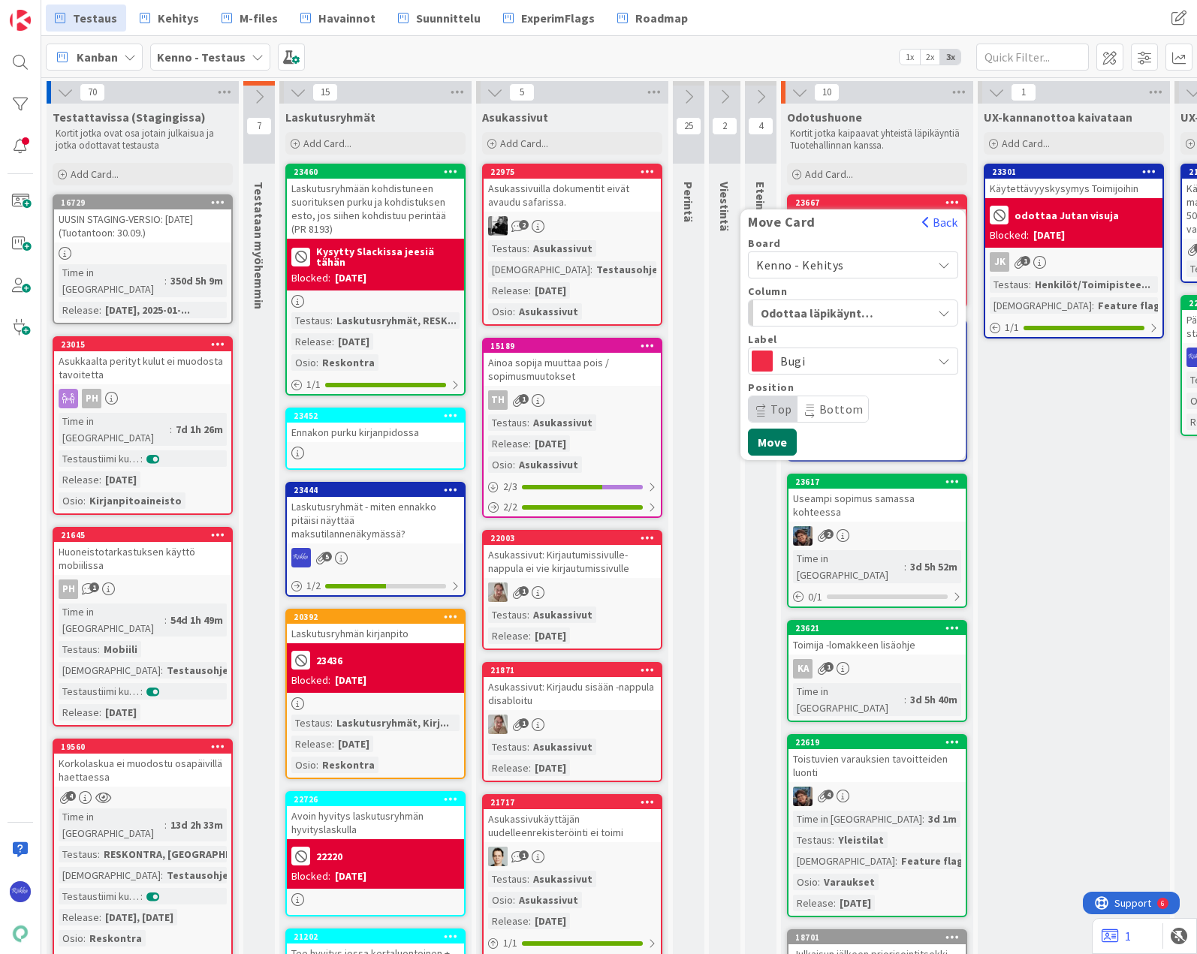
click at [776, 442] on button "Move" at bounding box center [772, 442] width 49 height 27
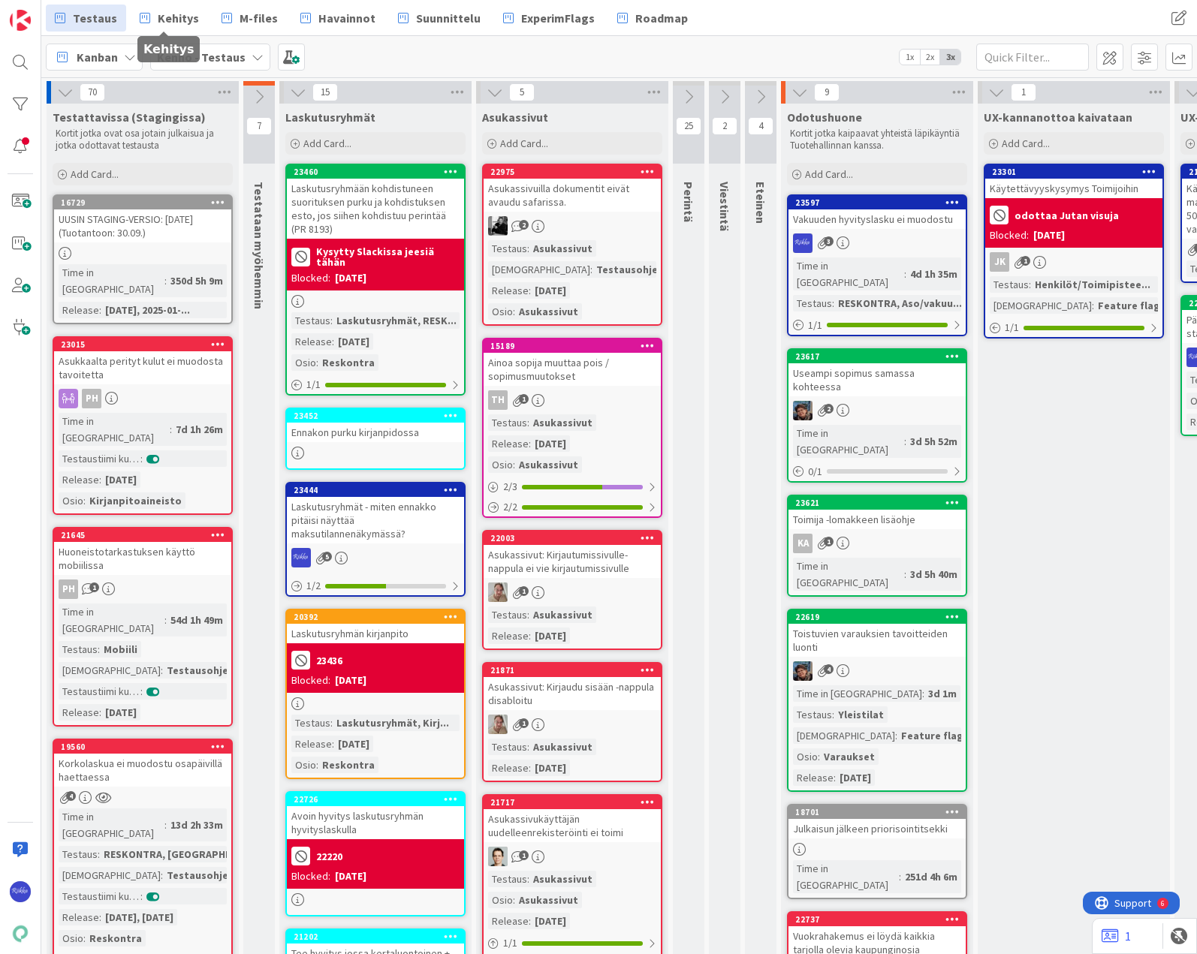
click at [178, 20] on span "Kehitys" at bounding box center [178, 18] width 41 height 18
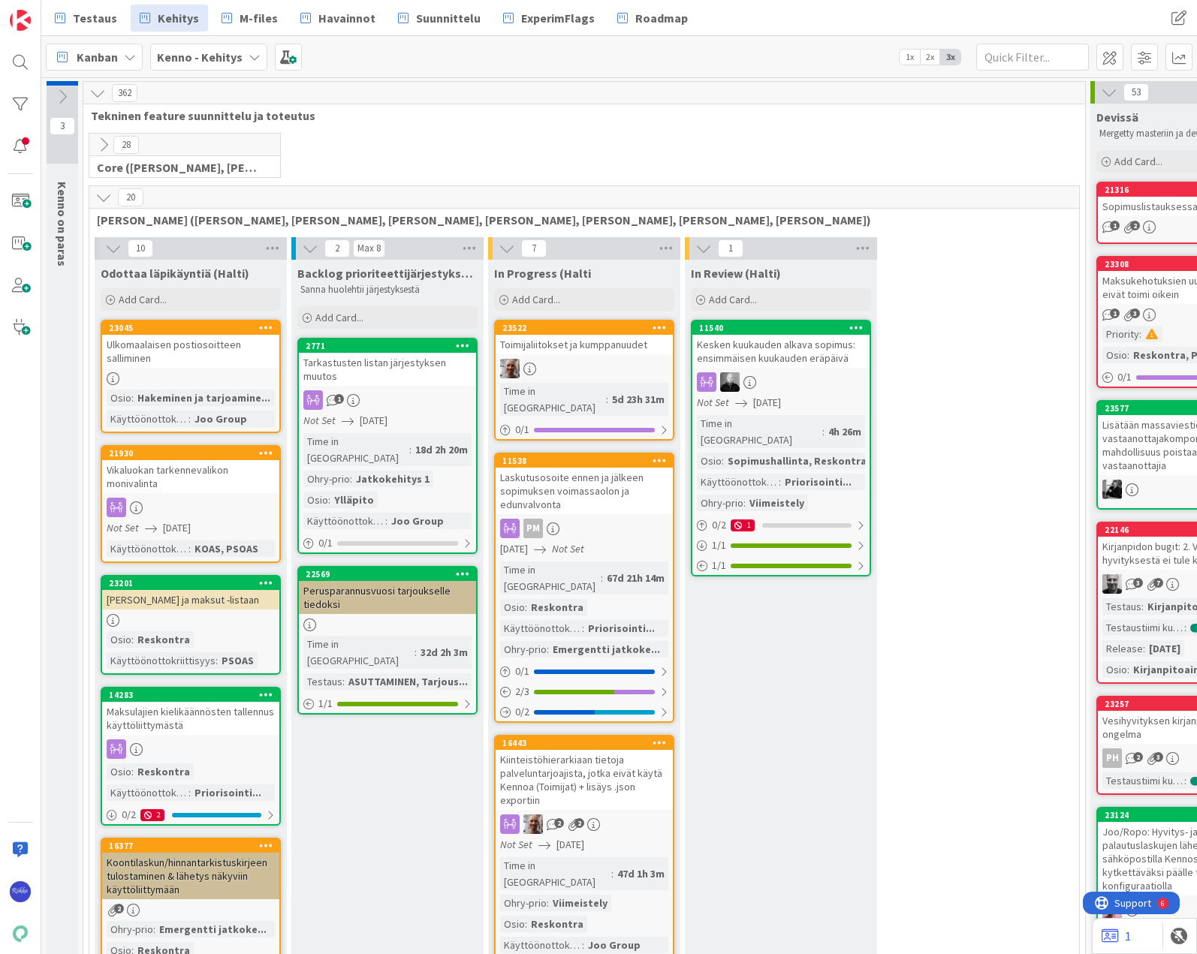
click at [97, 197] on icon at bounding box center [103, 197] width 17 height 17
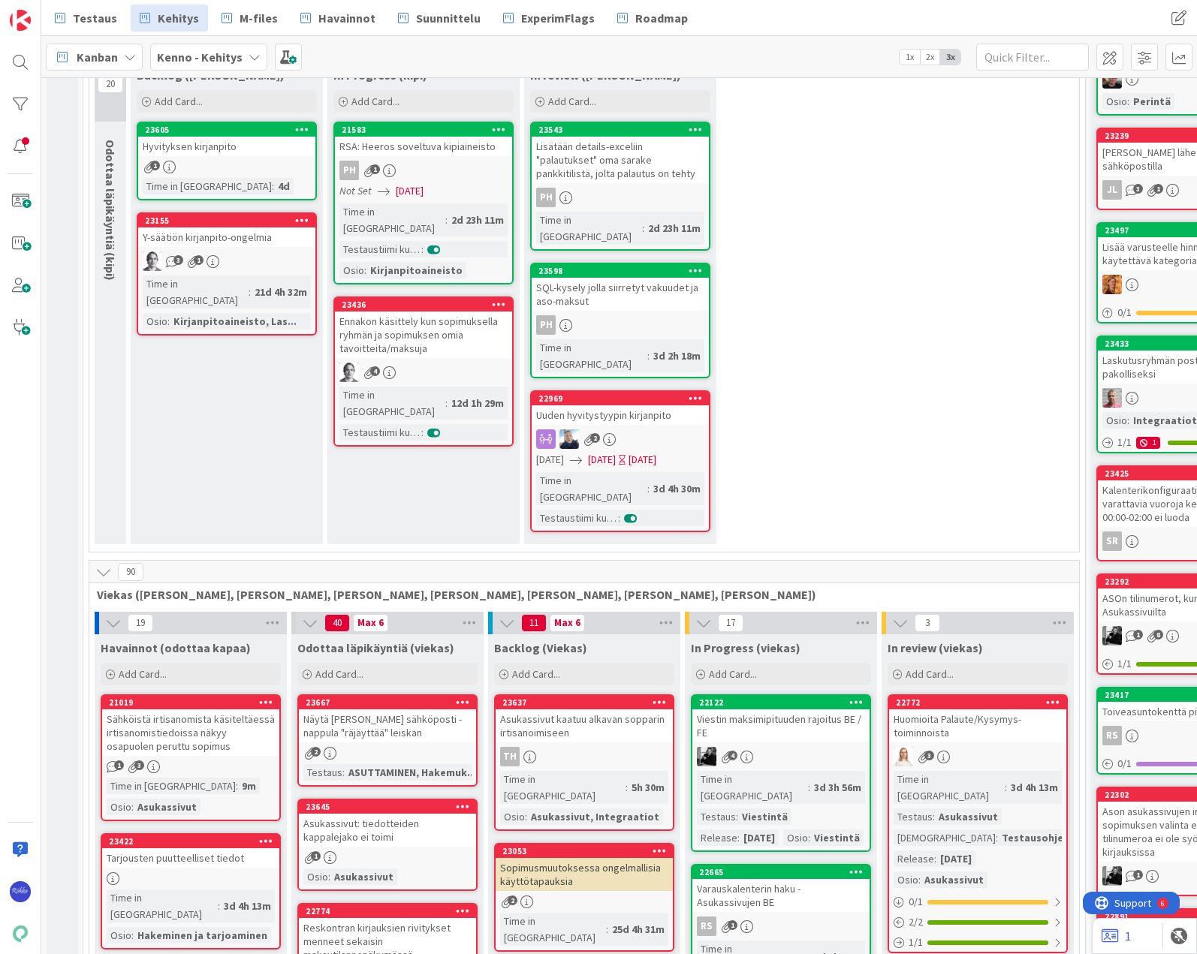
scroll to position [2627, 0]
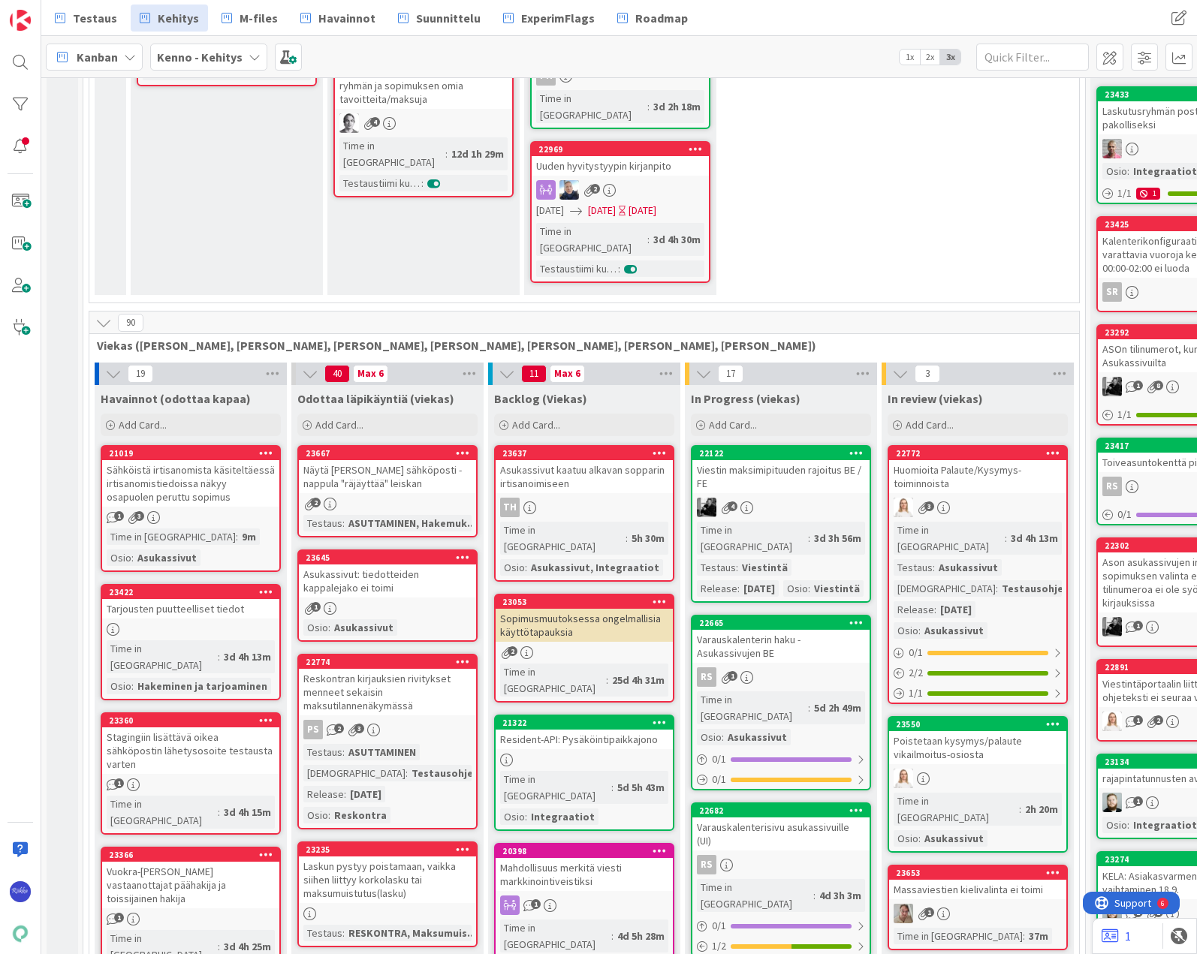
click at [399, 460] on div "Näytä [PERSON_NAME] sähköposti -nappula "räjäyttää" leiskan" at bounding box center [387, 476] width 177 height 33
